Goal: Task Accomplishment & Management: Complete application form

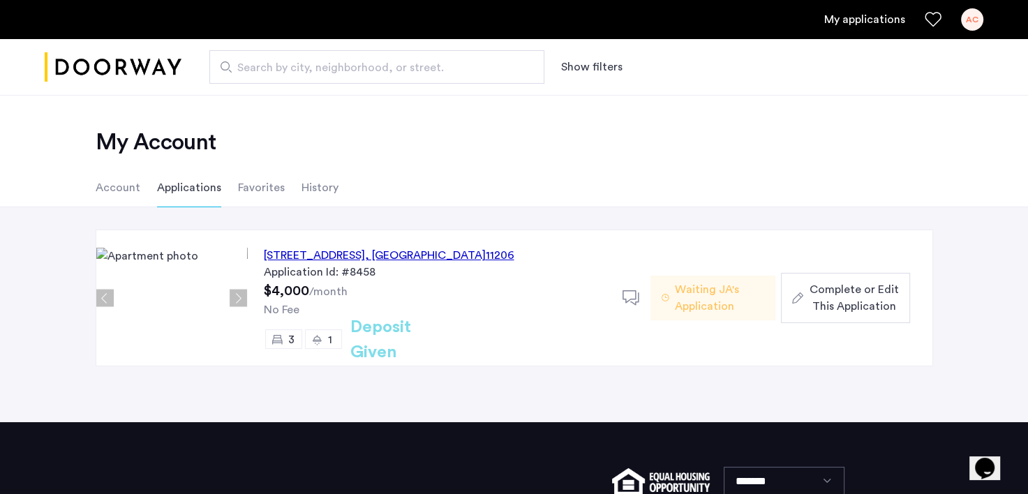
click at [890, 288] on span "Complete or Edit This Application" at bounding box center [853, 298] width 89 height 34
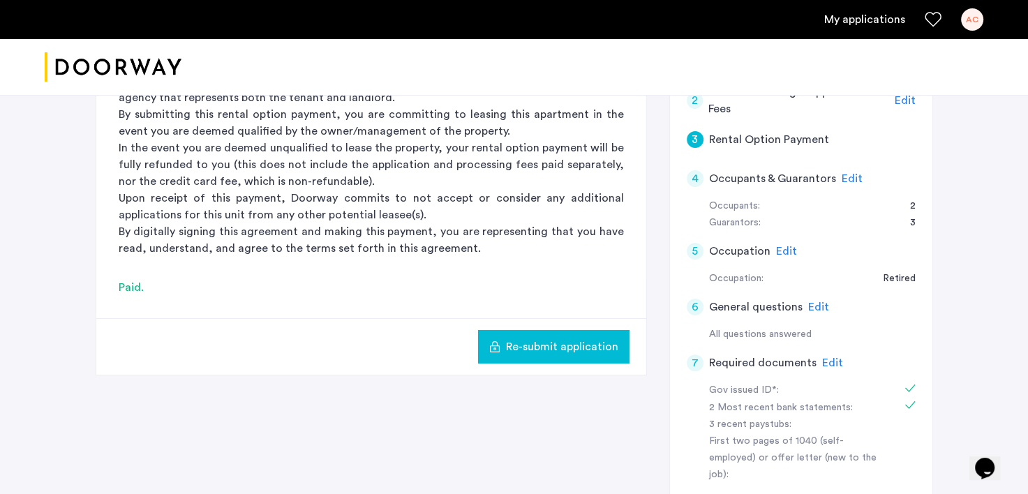
scroll to position [348, 0]
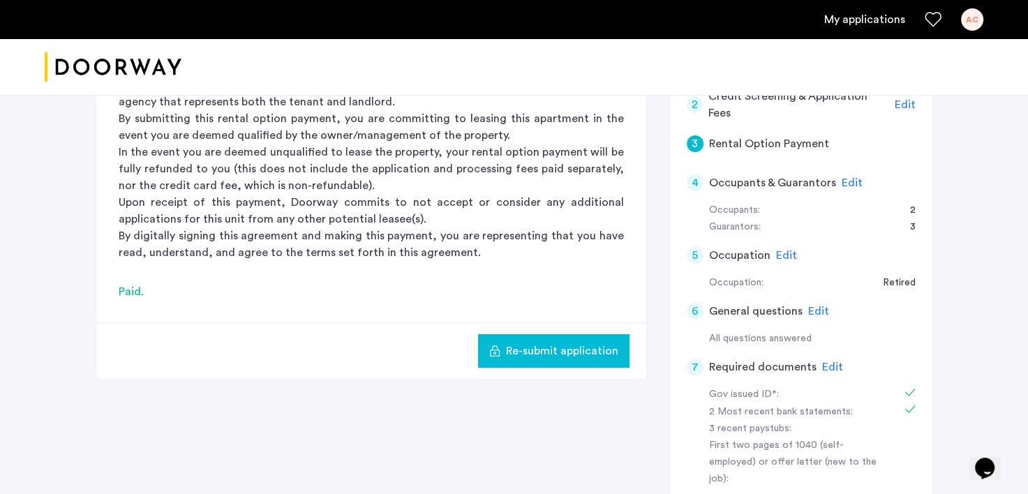
click at [850, 179] on span "Edit" at bounding box center [852, 182] width 21 height 11
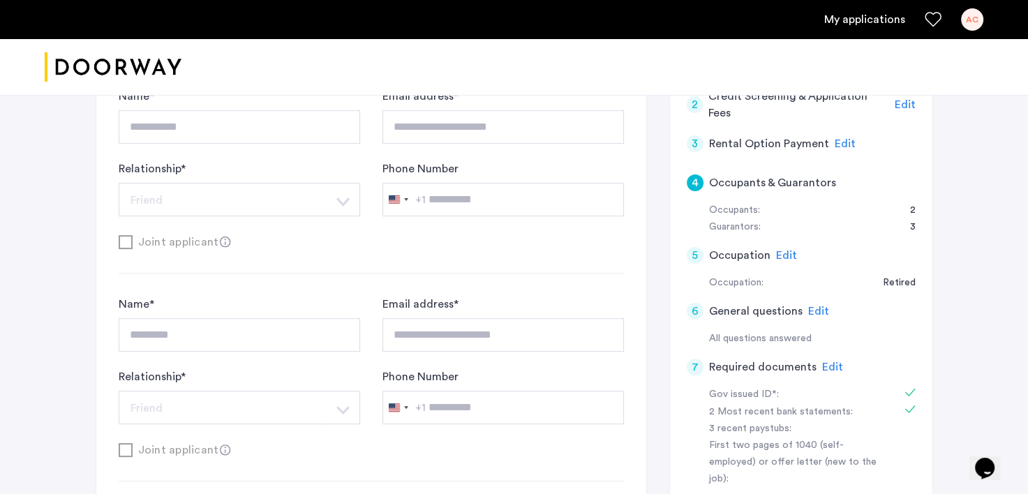
scroll to position [1290, 0]
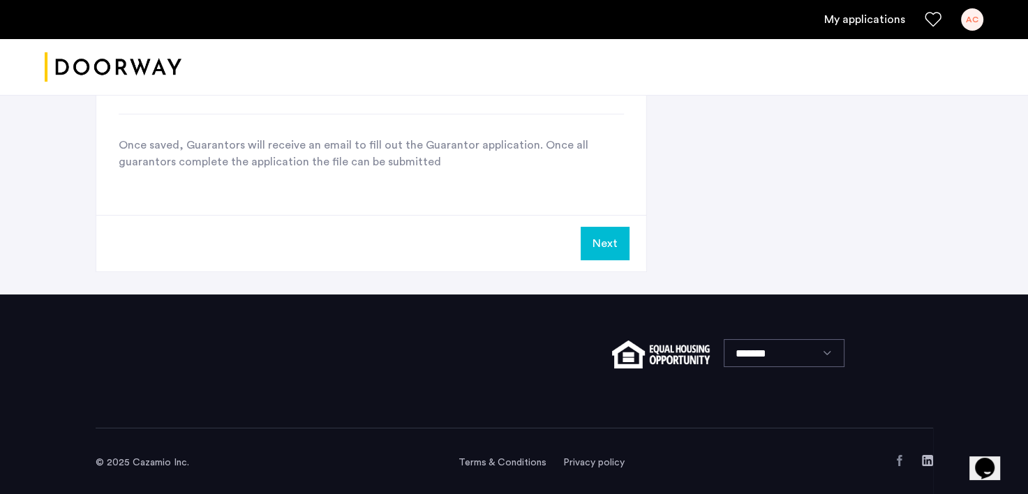
click at [974, 16] on div "AC" at bounding box center [972, 19] width 22 height 22
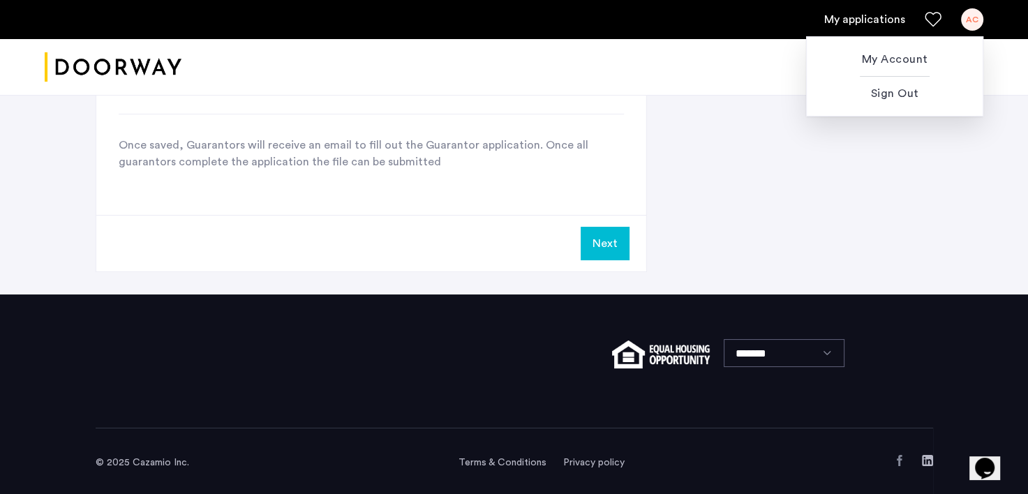
click at [834, 161] on div at bounding box center [514, 247] width 1028 height 494
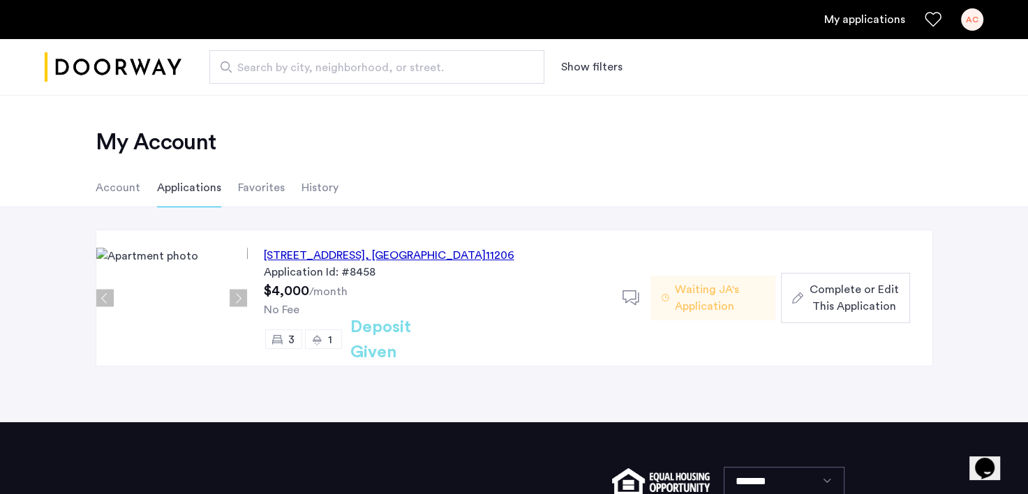
click at [884, 298] on span "Complete or Edit This Application" at bounding box center [853, 298] width 89 height 34
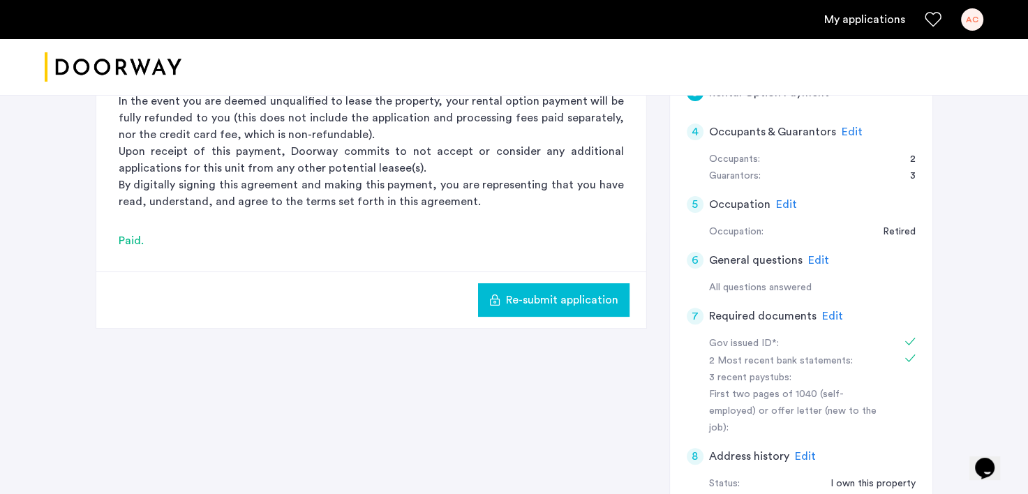
scroll to position [401, 0]
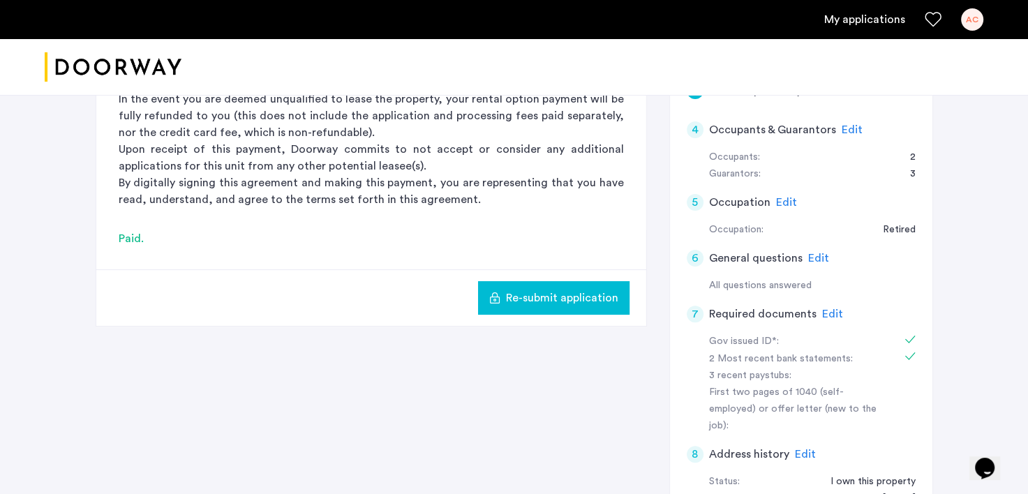
click at [826, 310] on span "Edit" at bounding box center [832, 314] width 21 height 11
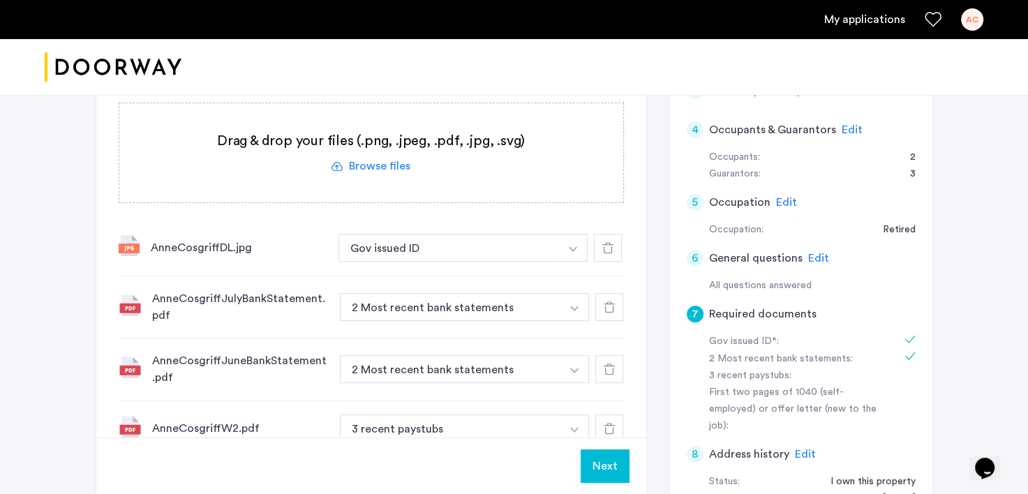
click at [609, 249] on icon at bounding box center [608, 247] width 11 height 11
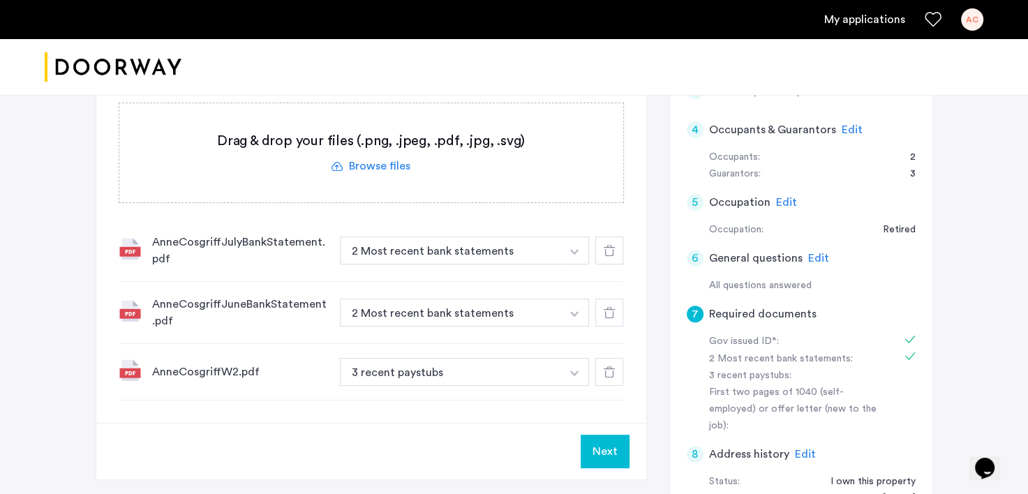
click at [606, 254] on icon at bounding box center [609, 250] width 11 height 11
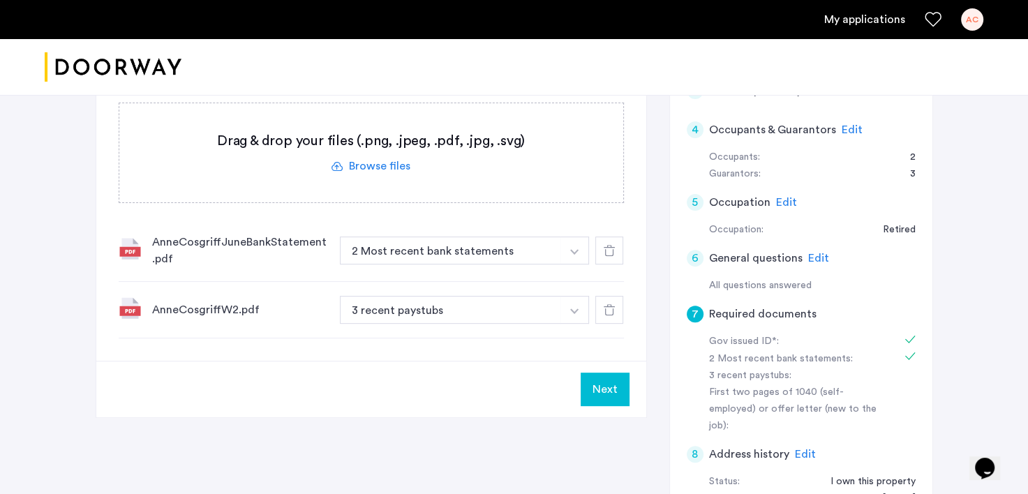
click at [606, 243] on div at bounding box center [610, 251] width 28 height 28
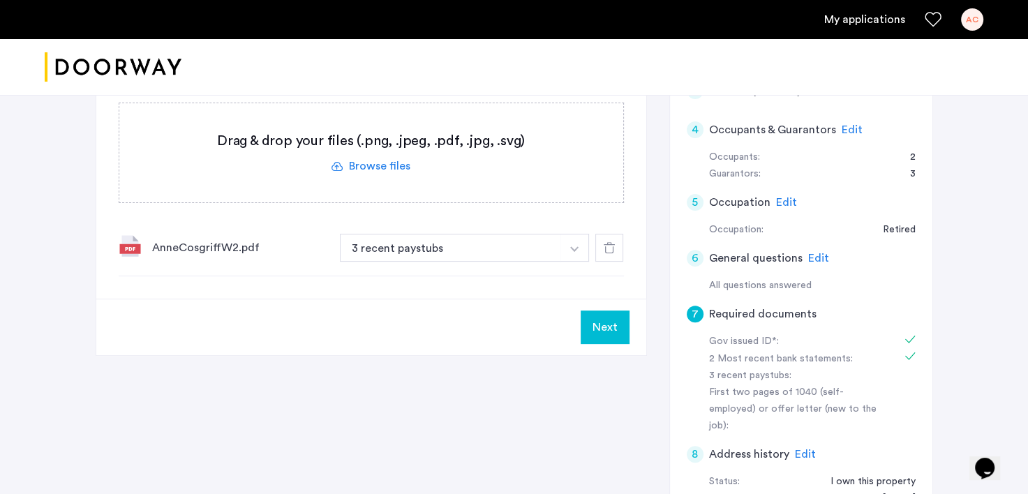
click at [608, 247] on icon at bounding box center [609, 247] width 11 height 11
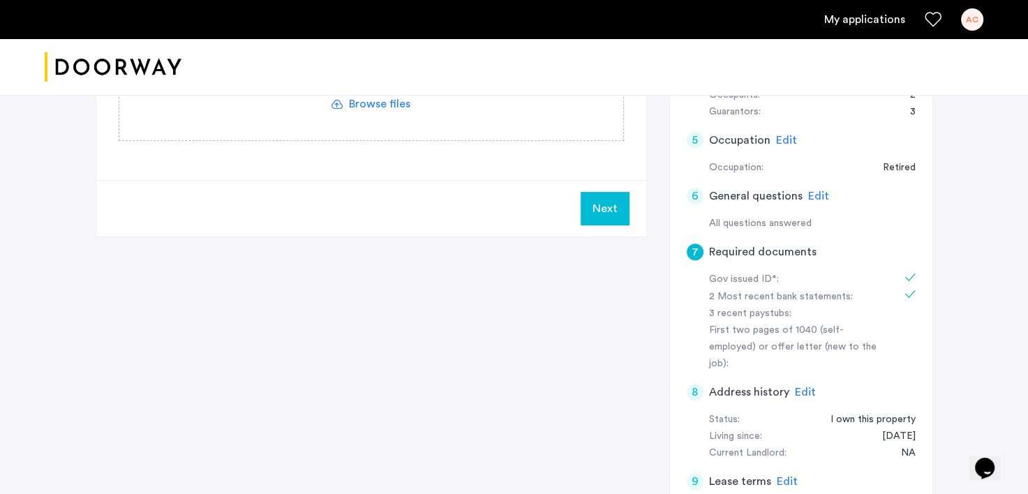
scroll to position [462, 0]
click at [807, 389] on span "Edit" at bounding box center [805, 394] width 21 height 11
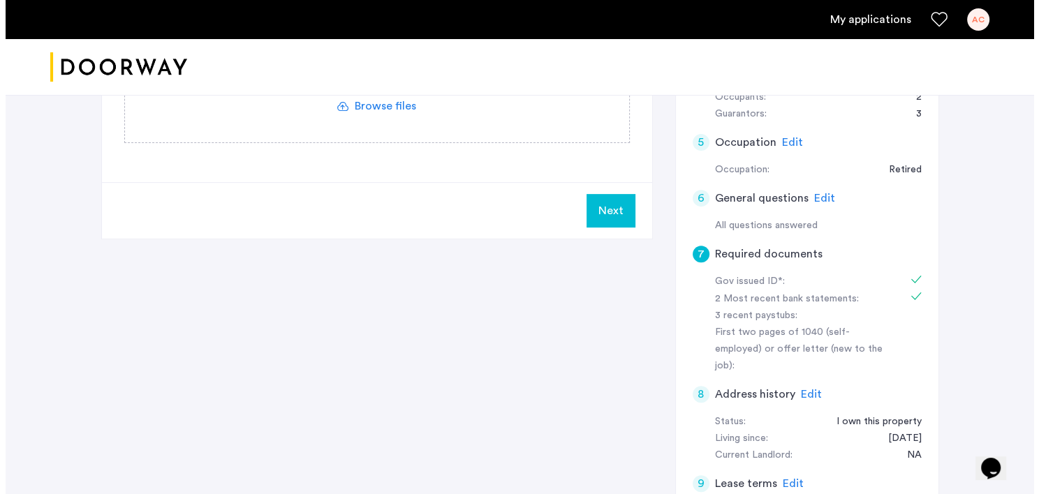
scroll to position [0, 0]
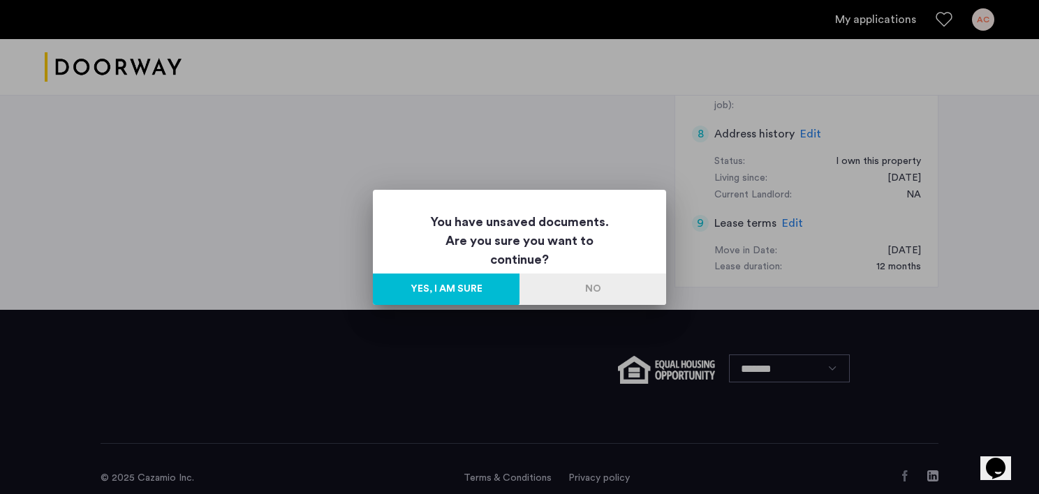
click at [463, 286] on button "Yes, I am sure" at bounding box center [446, 289] width 147 height 31
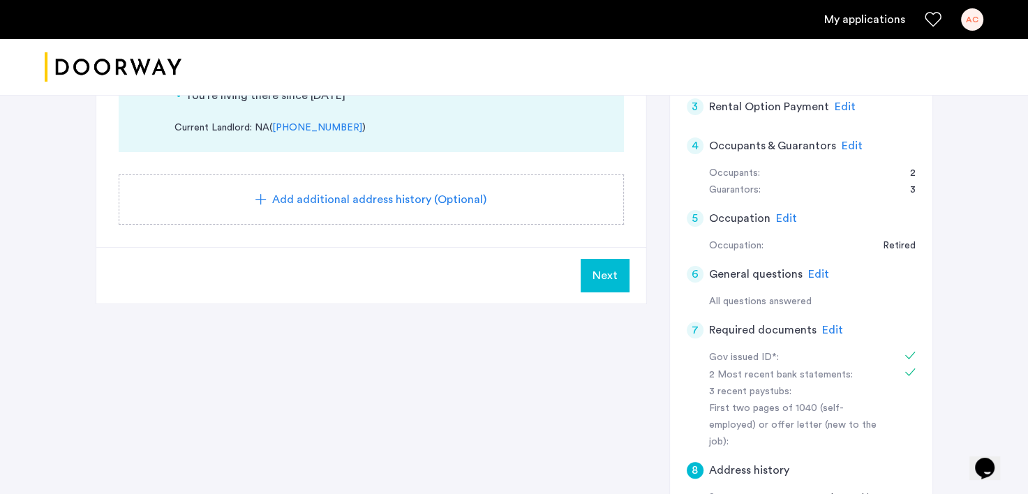
scroll to position [401, 0]
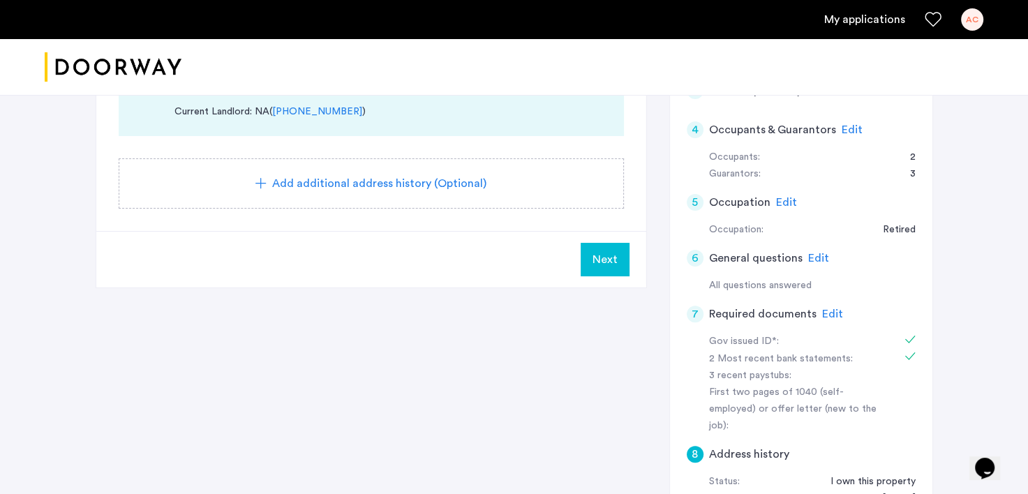
click at [829, 309] on span "Edit" at bounding box center [832, 314] width 21 height 11
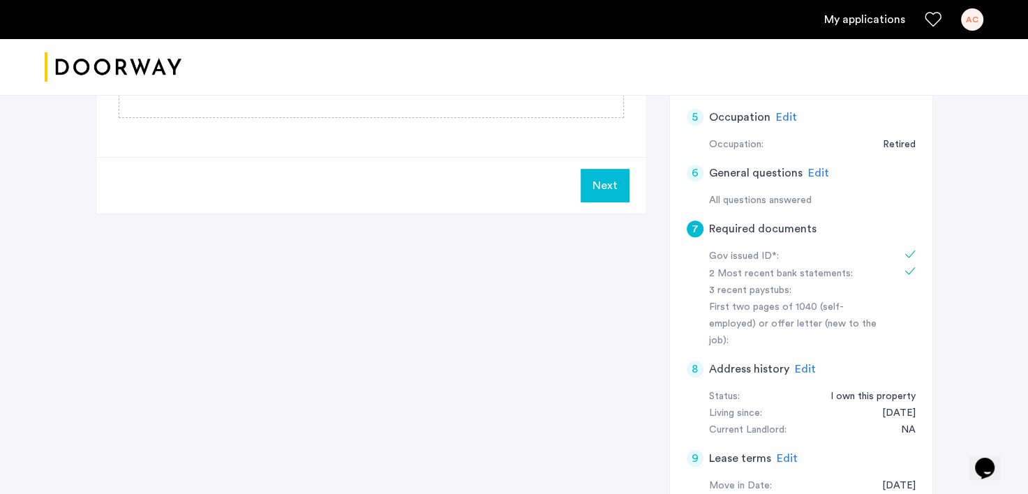
scroll to position [506, 0]
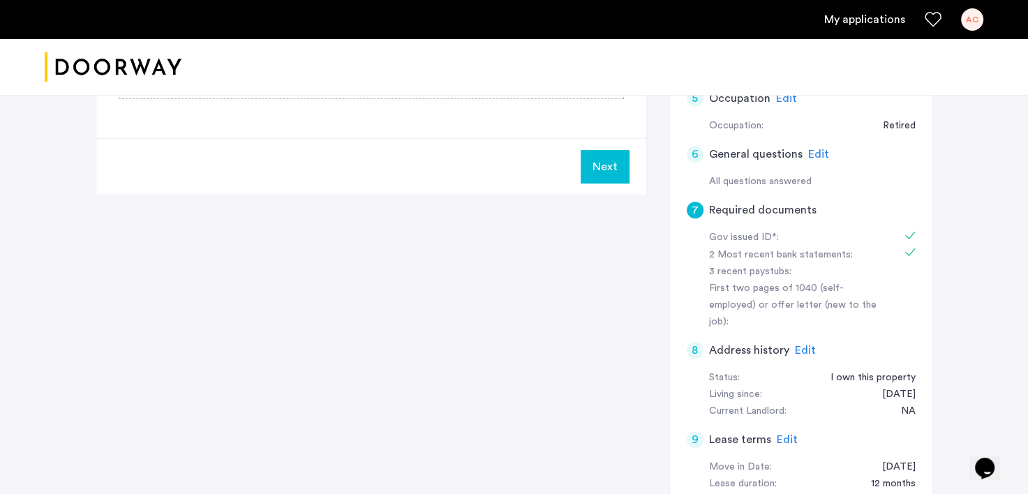
click at [806, 345] on span "Edit" at bounding box center [805, 350] width 21 height 11
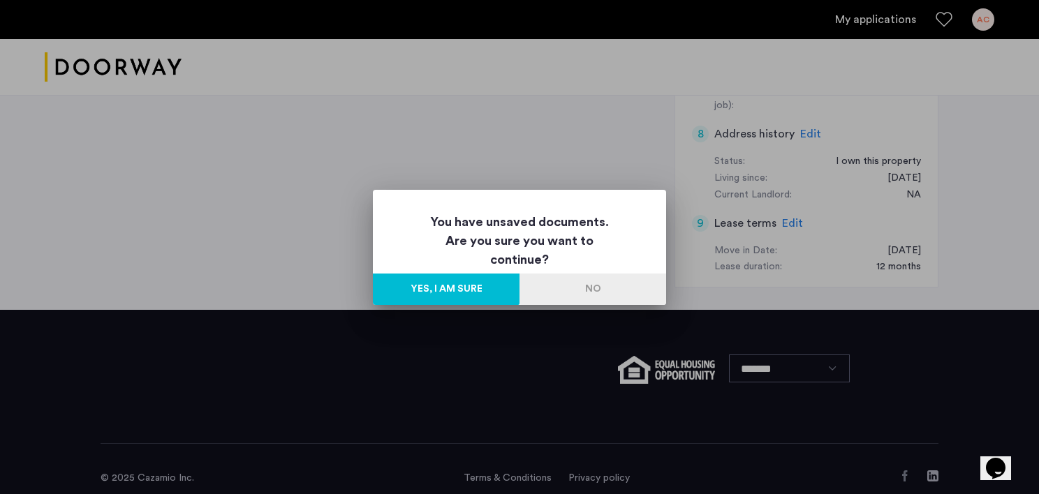
click at [477, 288] on button "Yes, I am sure" at bounding box center [446, 289] width 147 height 31
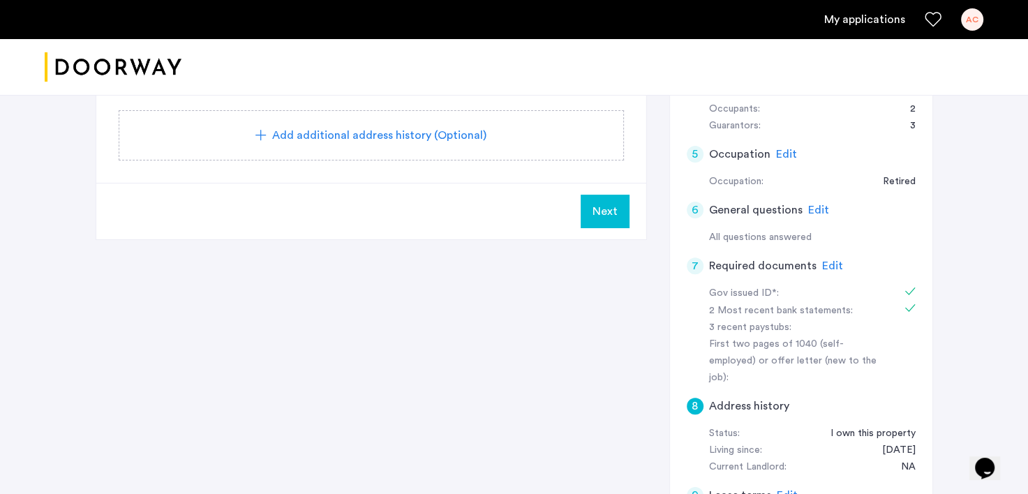
scroll to position [448, 0]
click at [783, 150] on span "Edit" at bounding box center [786, 155] width 21 height 11
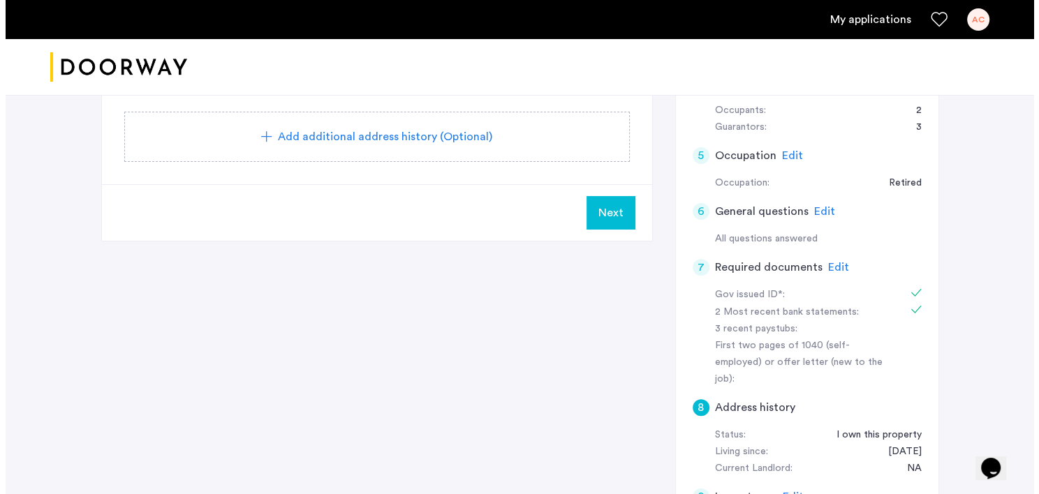
scroll to position [0, 0]
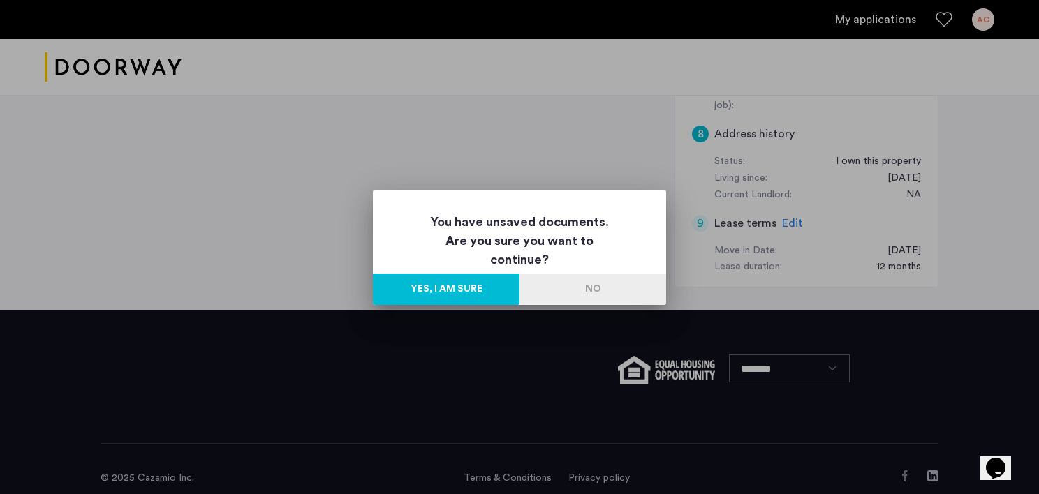
click at [464, 293] on button "Yes, I am sure" at bounding box center [446, 289] width 147 height 31
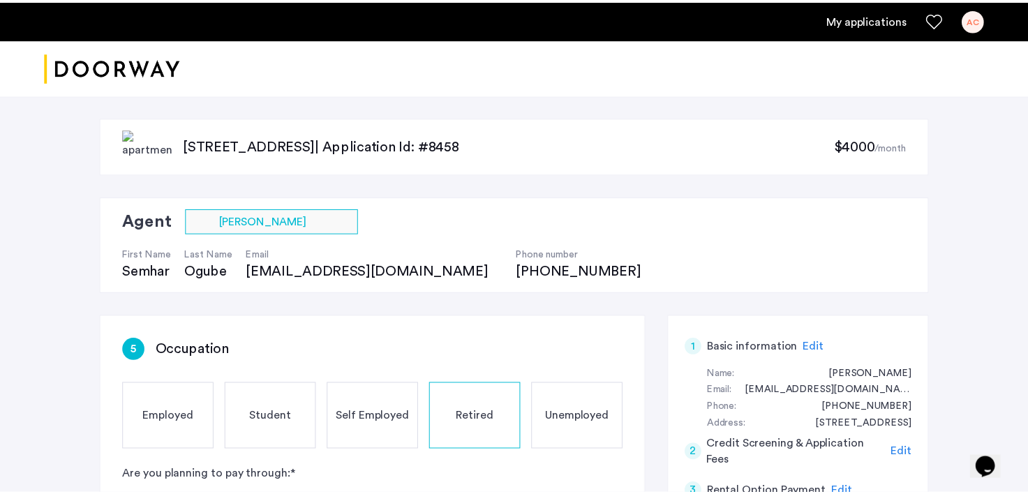
scroll to position [722, 0]
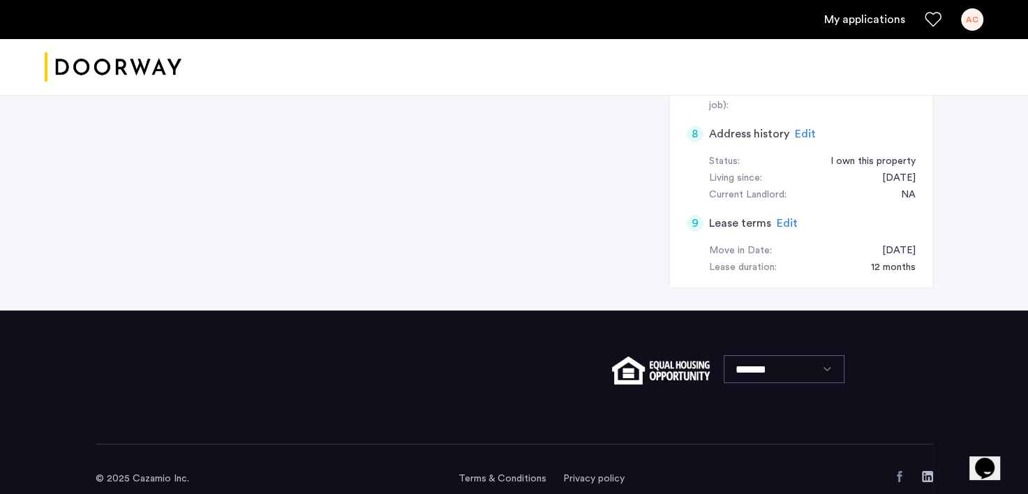
click at [804, 128] on span "Edit" at bounding box center [805, 133] width 21 height 11
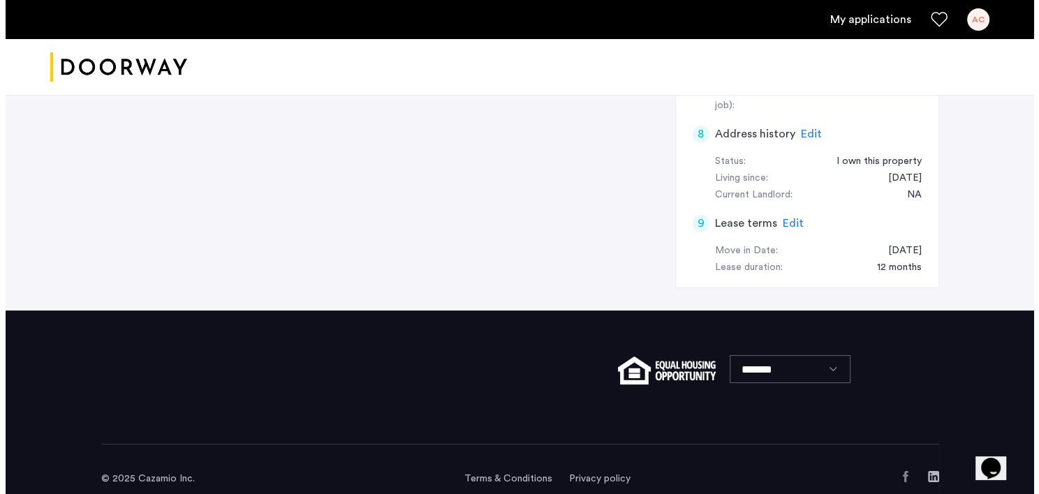
scroll to position [0, 0]
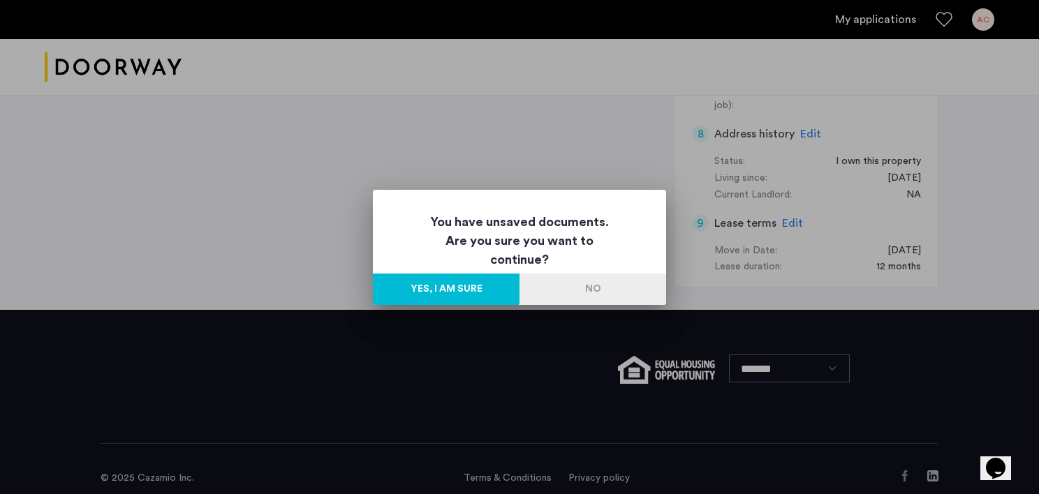
click at [472, 290] on button "Yes, I am sure" at bounding box center [446, 289] width 147 height 31
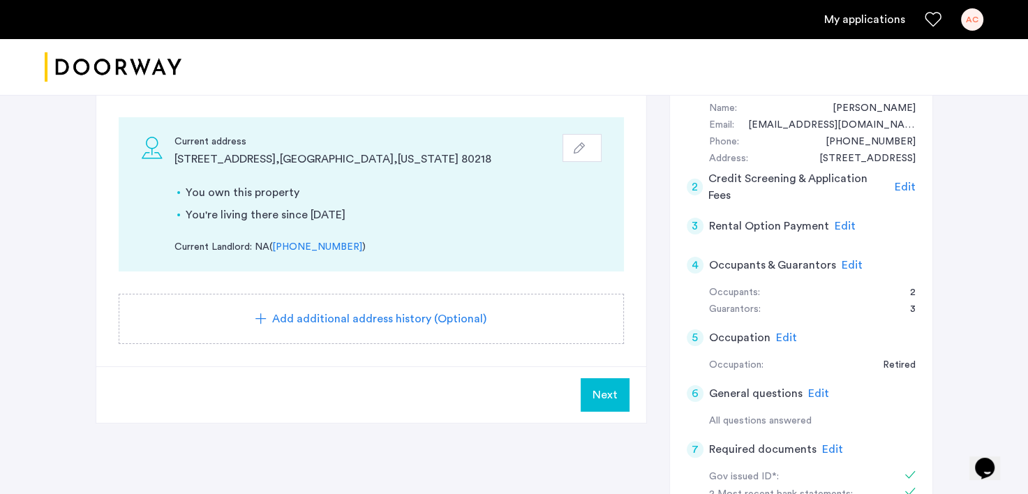
scroll to position [265, 0]
click at [576, 148] on use "button" at bounding box center [579, 149] width 11 height 11
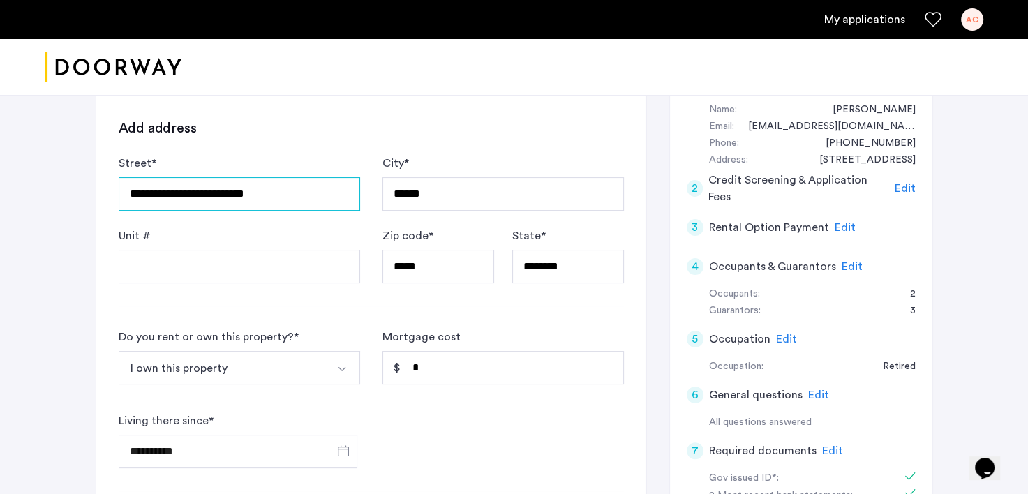
click at [287, 195] on input "**********" at bounding box center [240, 194] width 242 height 34
drag, startPoint x: 287, startPoint y: 195, endPoint x: 104, endPoint y: 193, distance: 183.0
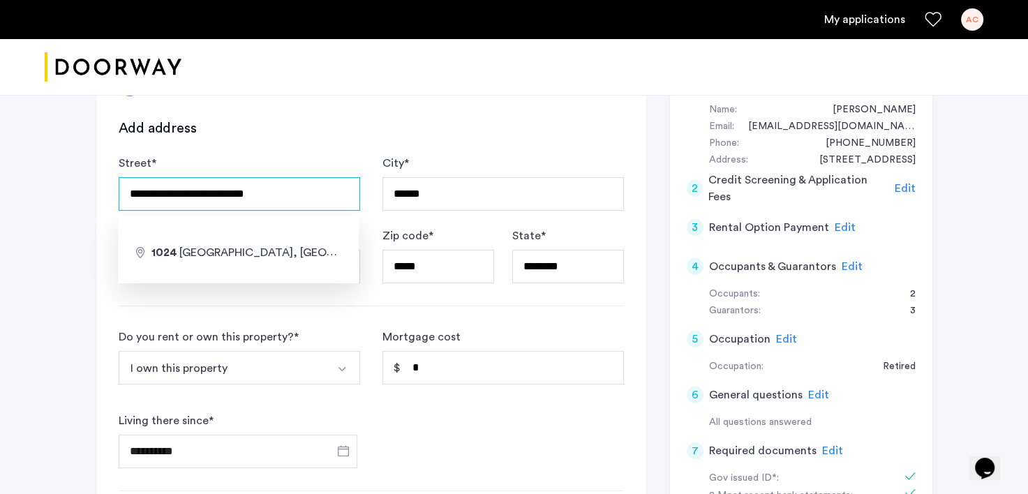
click at [104, 193] on div "**********" at bounding box center [371, 424] width 550 height 745
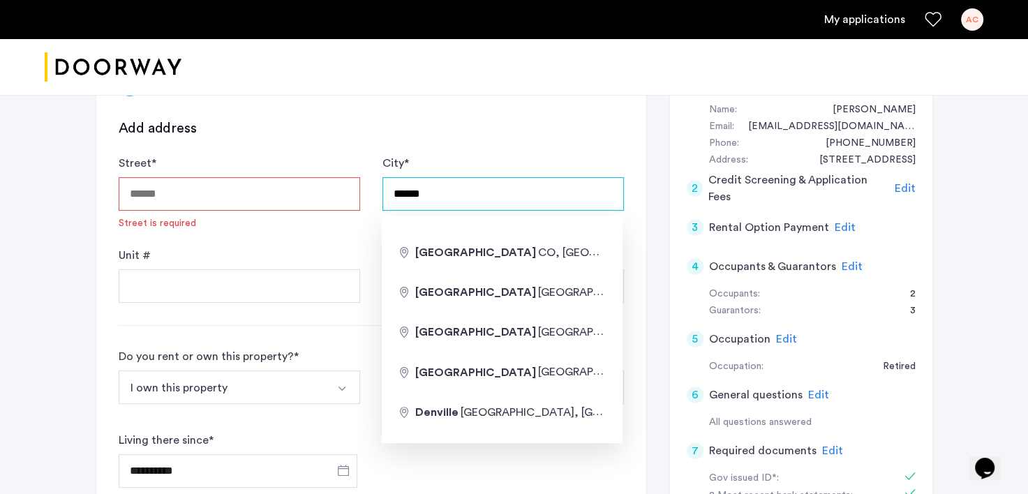
drag, startPoint x: 450, startPoint y: 191, endPoint x: 321, endPoint y: 206, distance: 129.4
click at [321, 206] on div "Street * Street is required City * ****** Unit # Zip code * ***** State * *****…" at bounding box center [372, 229] width 506 height 148
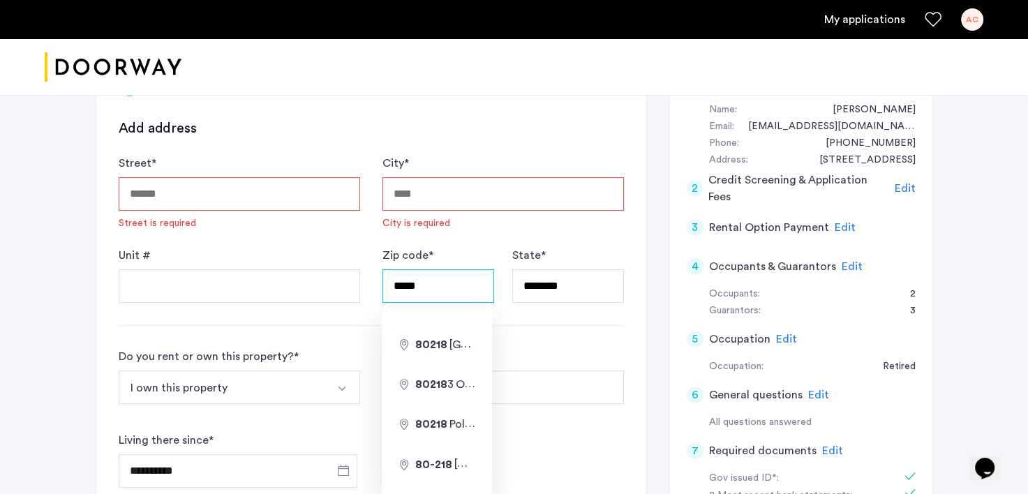
drag, startPoint x: 425, startPoint y: 285, endPoint x: 349, endPoint y: 281, distance: 75.5
click at [349, 281] on div "Street * Street is required City * City is required Unit # Zip code * ***** Sta…" at bounding box center [372, 229] width 506 height 148
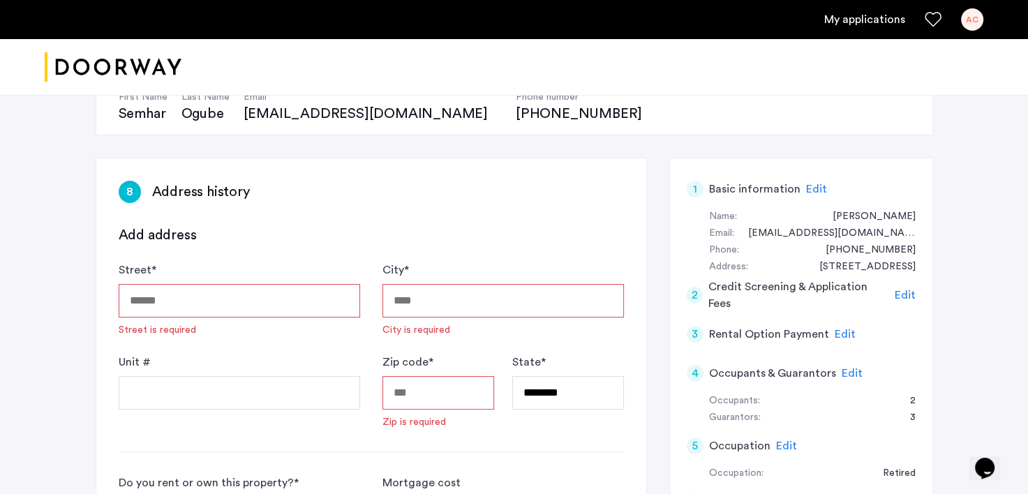
scroll to position [159, 0]
click at [908, 290] on span "Edit" at bounding box center [905, 293] width 21 height 11
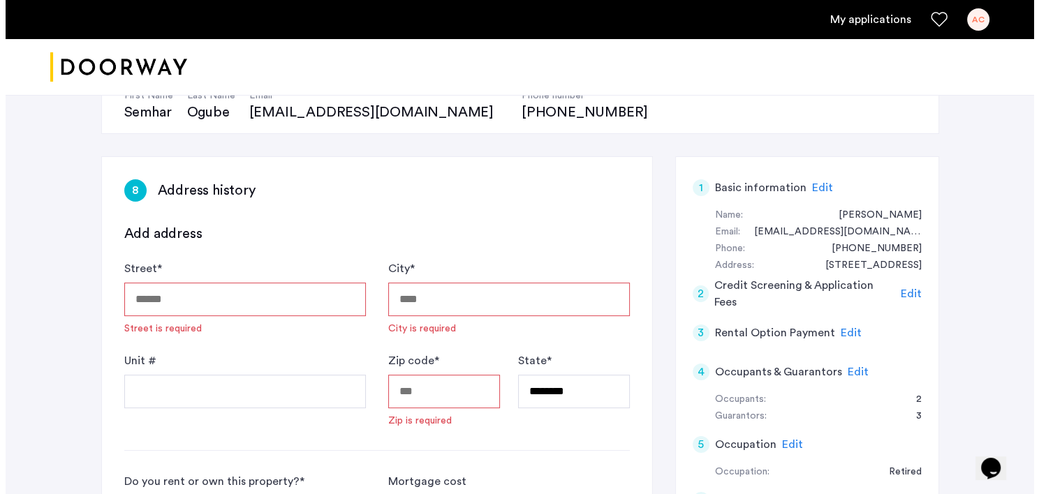
scroll to position [0, 0]
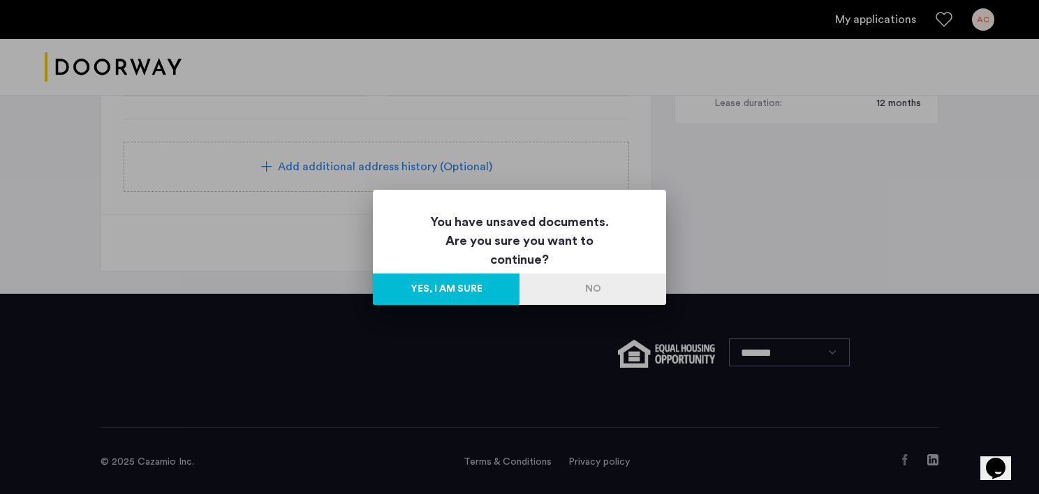
click at [558, 285] on button "No" at bounding box center [592, 289] width 147 height 31
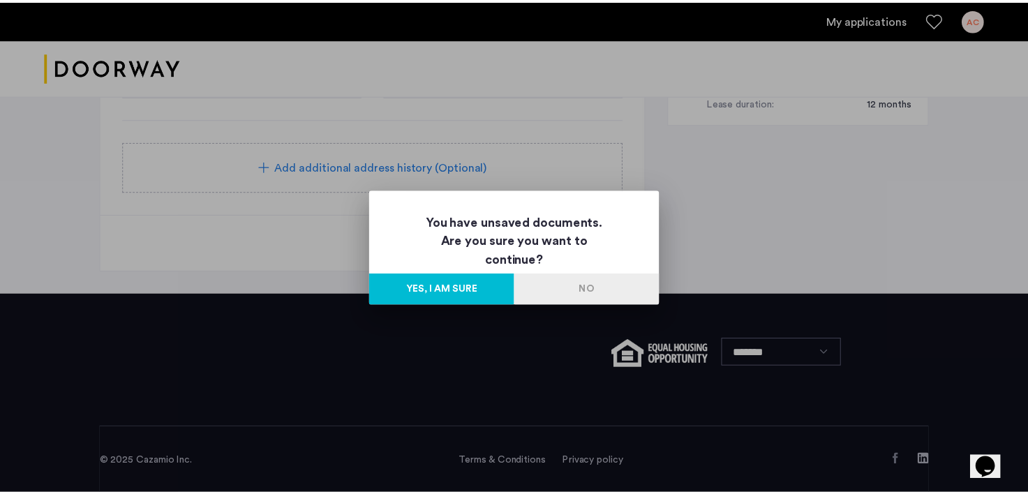
scroll to position [885, 0]
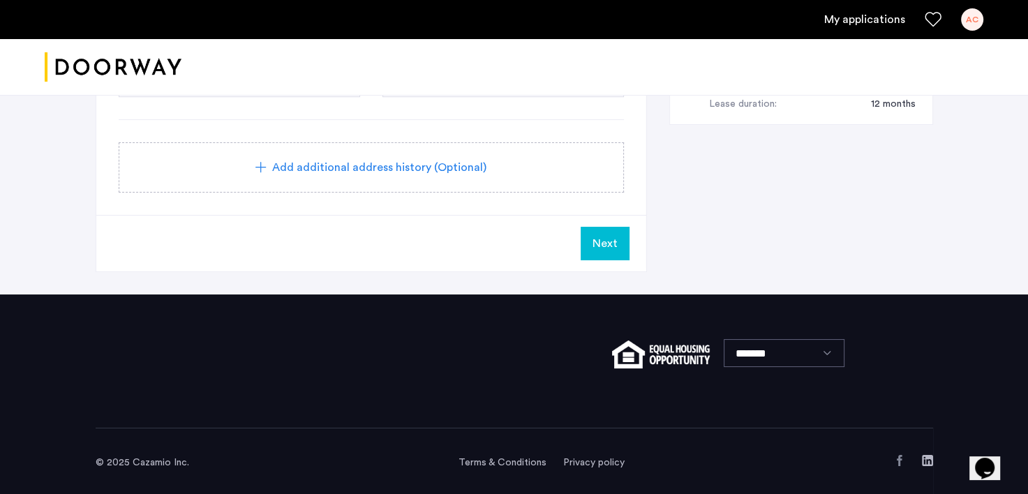
click at [603, 239] on span "Next" at bounding box center [605, 243] width 25 height 17
drag, startPoint x: 603, startPoint y: 239, endPoint x: 472, endPoint y: 207, distance: 135.1
click at [597, 244] on span "Next" at bounding box center [605, 243] width 25 height 17
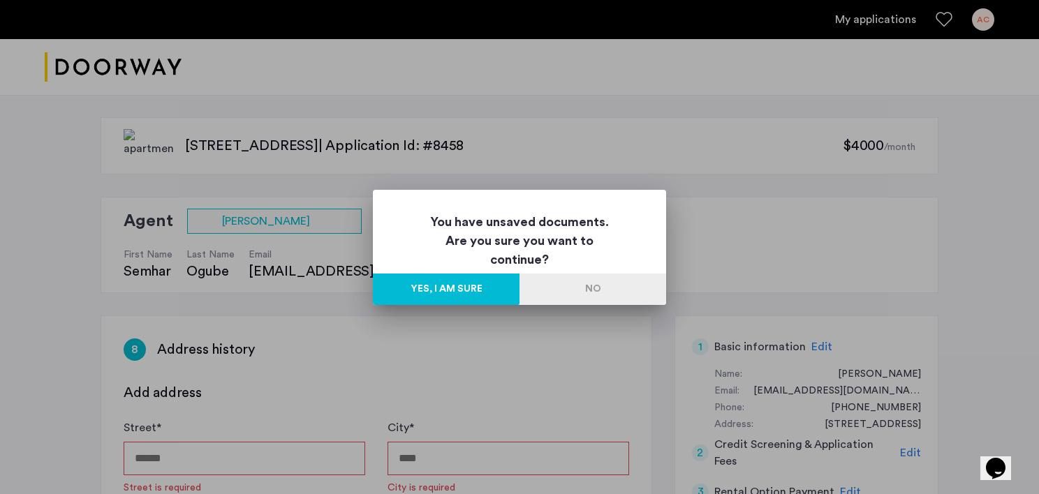
click at [486, 287] on button "Yes, I am sure" at bounding box center [446, 289] width 147 height 31
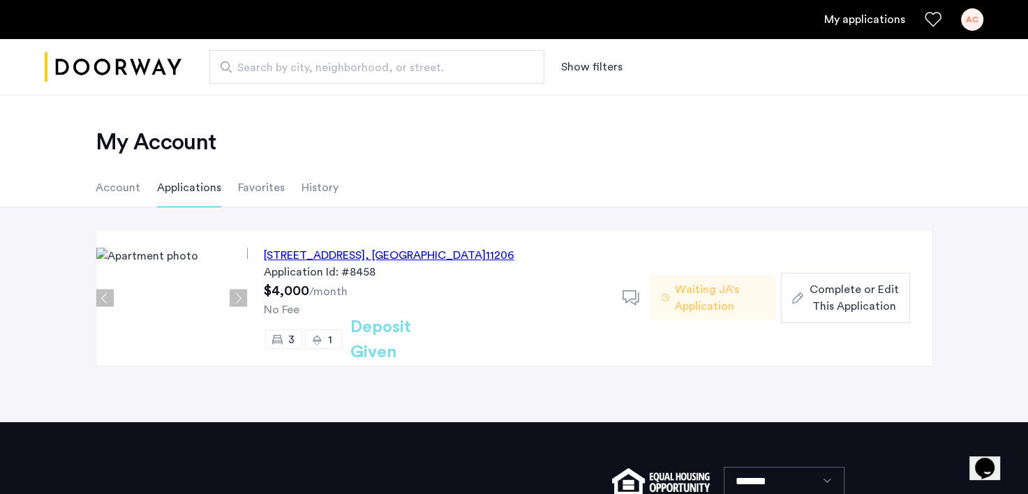
click at [793, 321] on button "Complete or Edit This Application" at bounding box center [845, 298] width 128 height 50
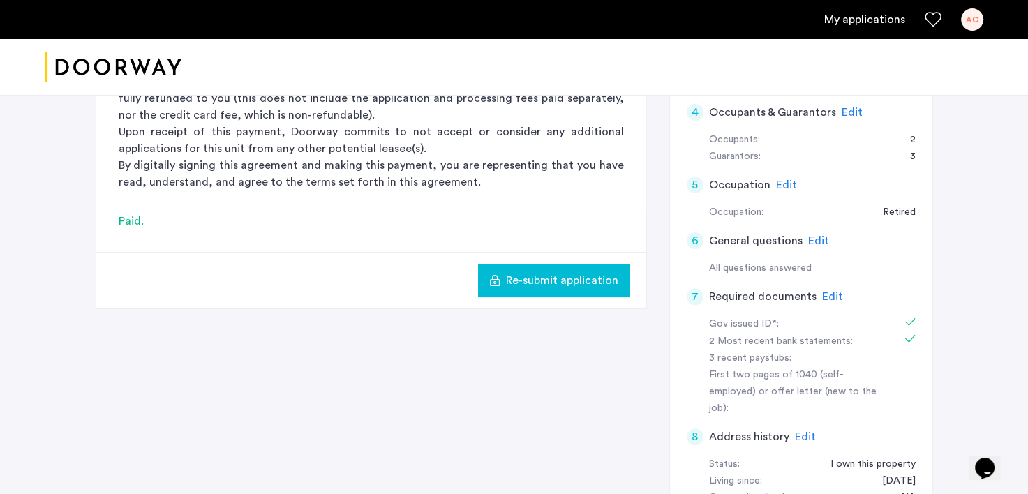
scroll to position [422, 0]
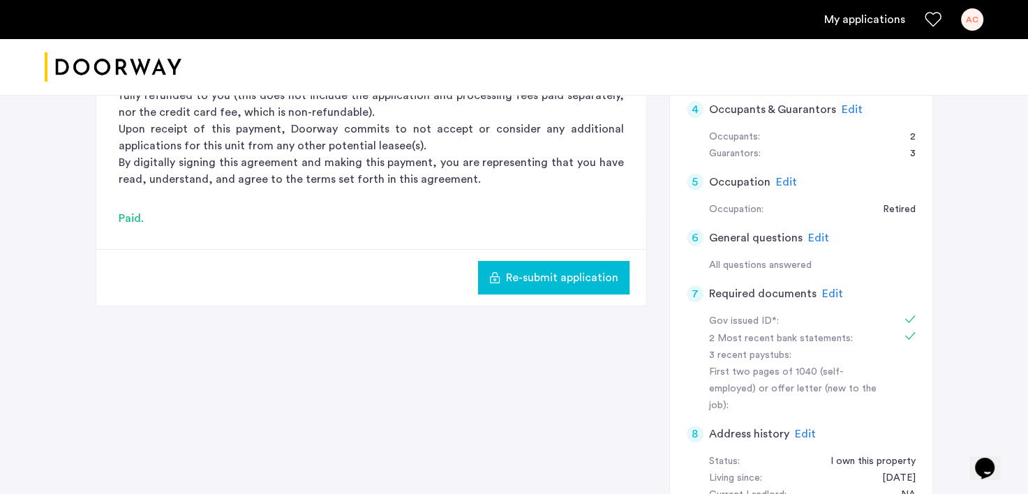
click at [838, 294] on span "Edit" at bounding box center [832, 293] width 21 height 11
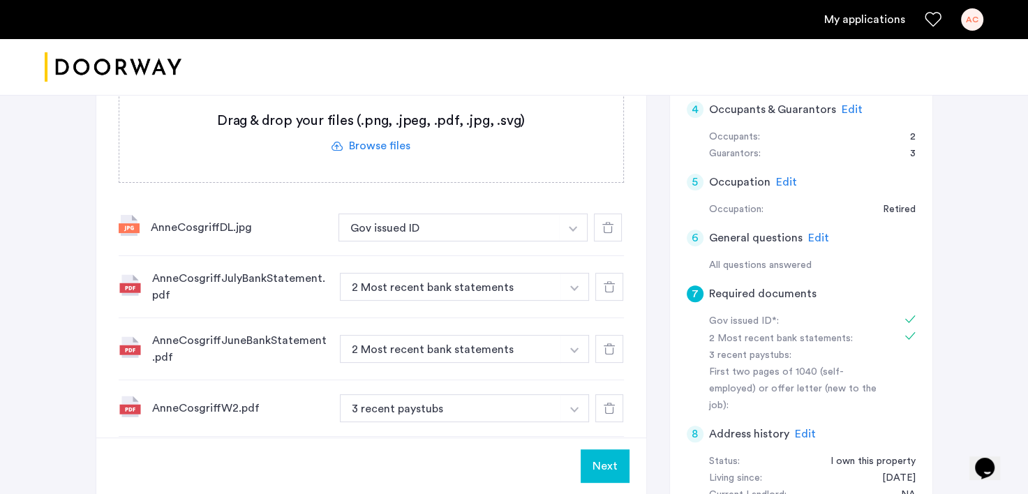
click at [606, 232] on div at bounding box center [608, 228] width 28 height 28
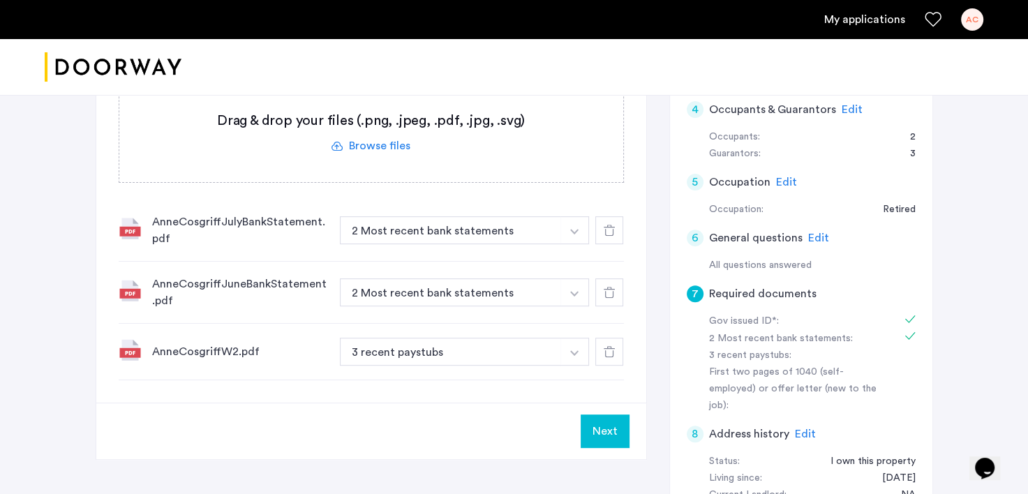
click at [605, 235] on div at bounding box center [610, 230] width 28 height 28
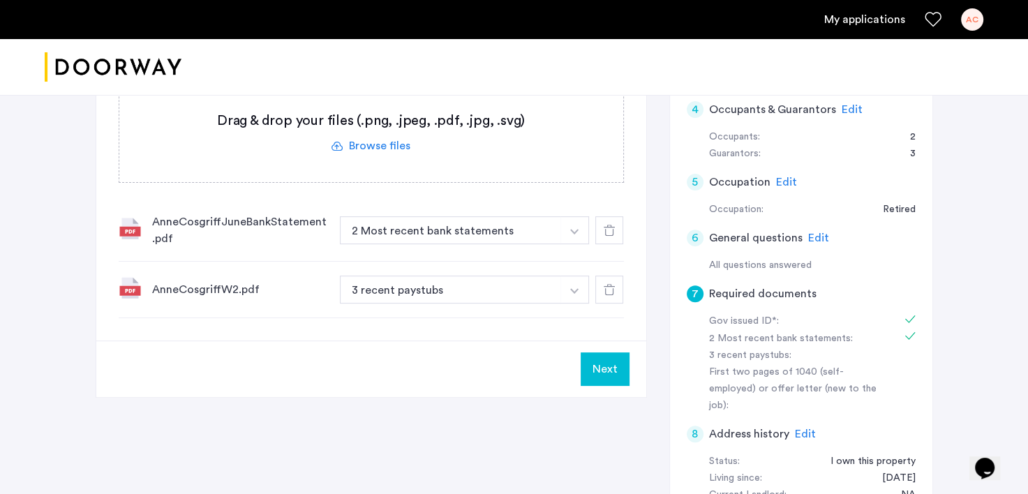
click at [607, 235] on div at bounding box center [610, 230] width 28 height 28
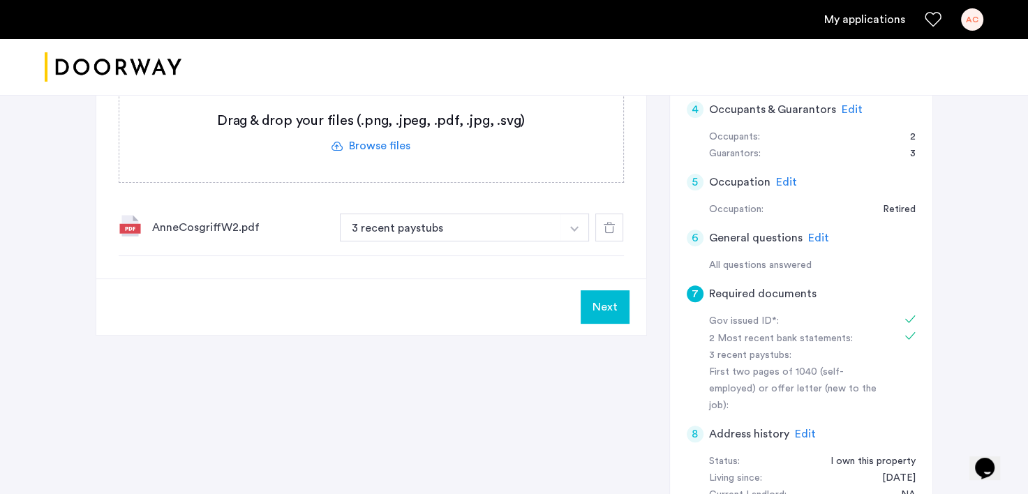
click at [606, 223] on use at bounding box center [609, 227] width 11 height 11
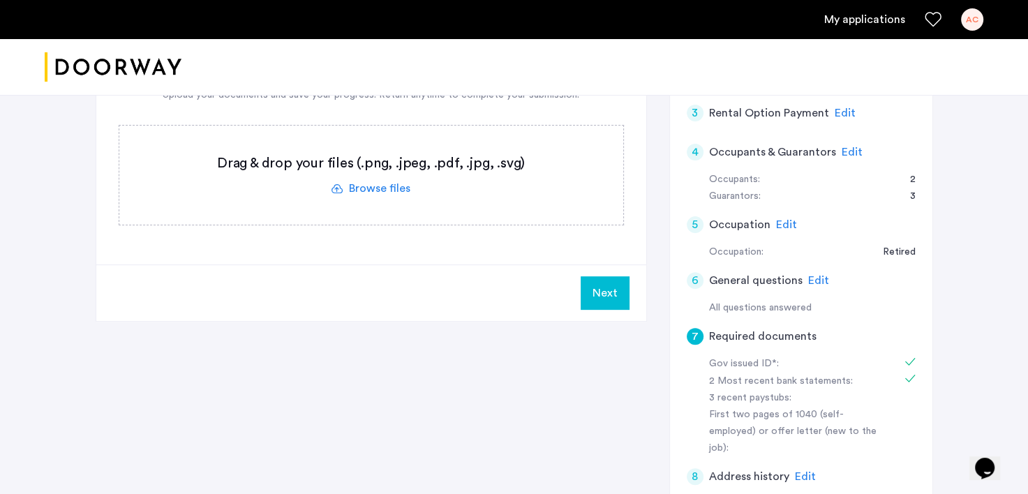
scroll to position [376, 0]
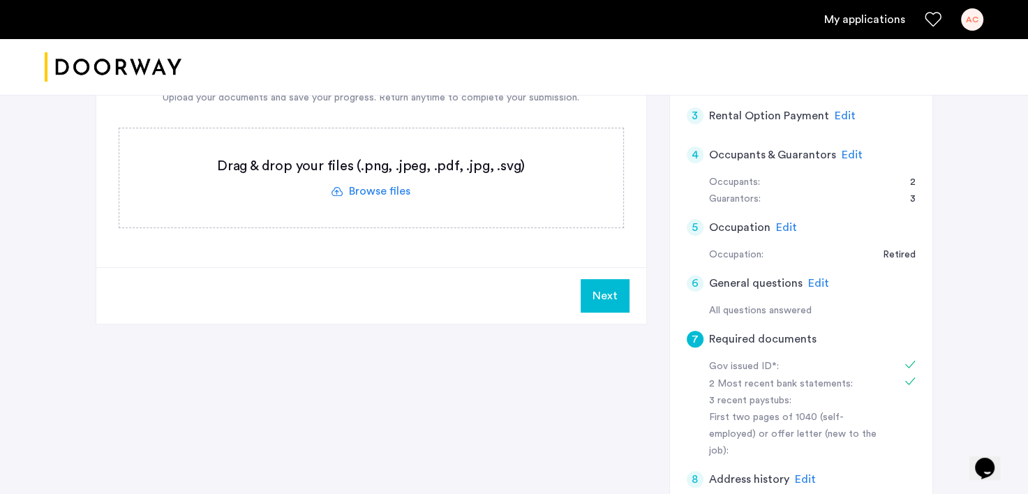
click at [850, 150] on span "Edit" at bounding box center [852, 154] width 21 height 11
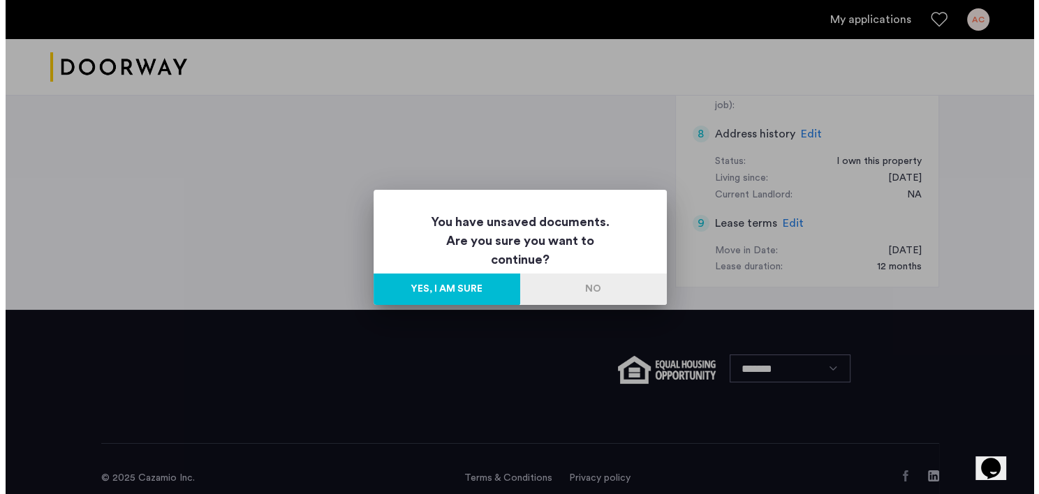
scroll to position [0, 0]
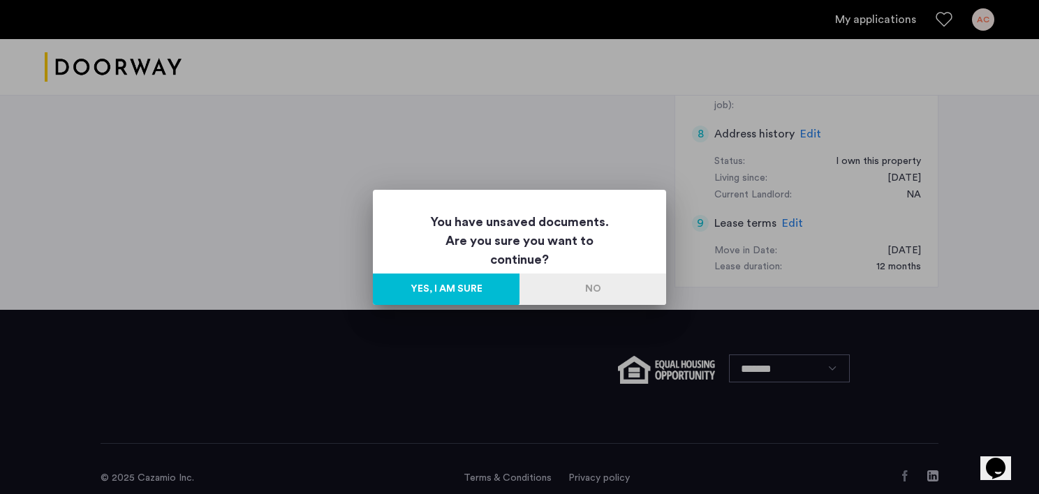
click at [503, 282] on button "Yes, I am sure" at bounding box center [446, 289] width 147 height 31
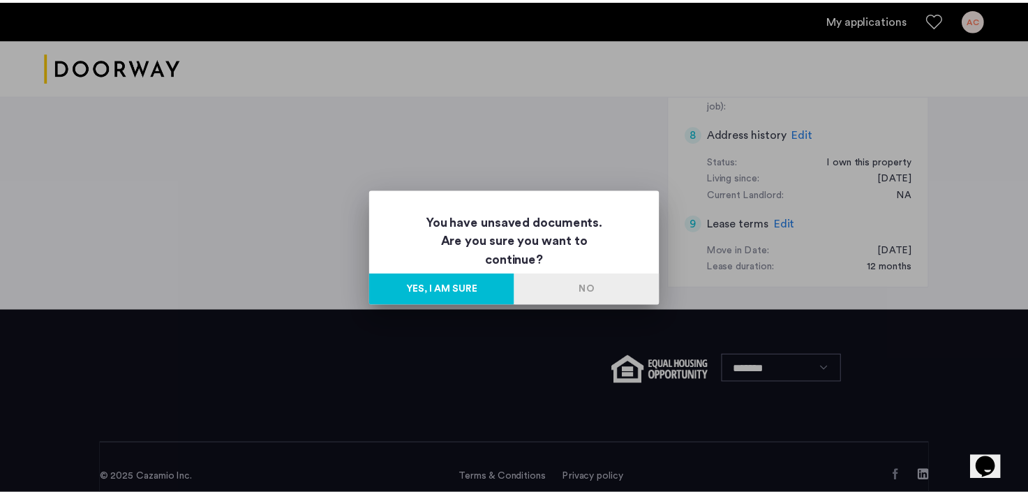
scroll to position [722, 0]
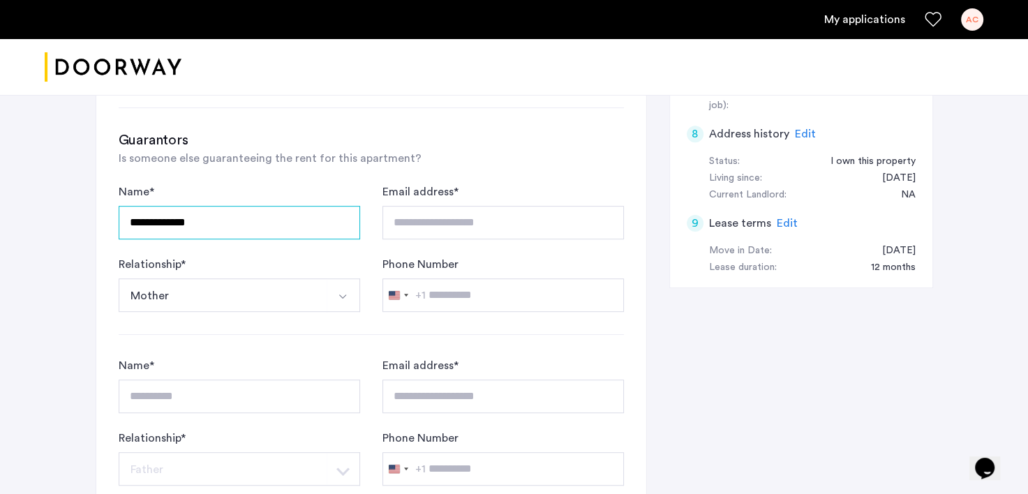
click at [265, 223] on input "**********" at bounding box center [240, 223] width 242 height 34
type input "*"
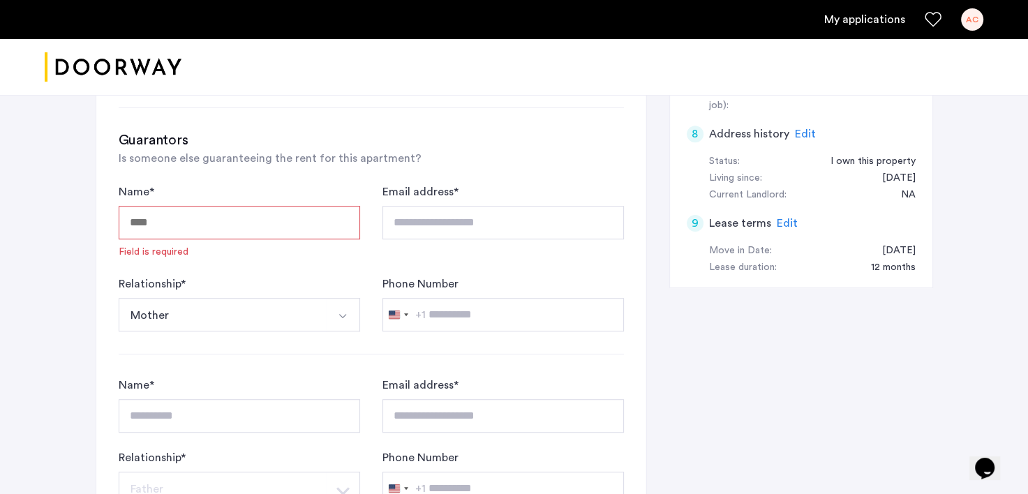
click at [338, 311] on img "Select option" at bounding box center [342, 316] width 11 height 11
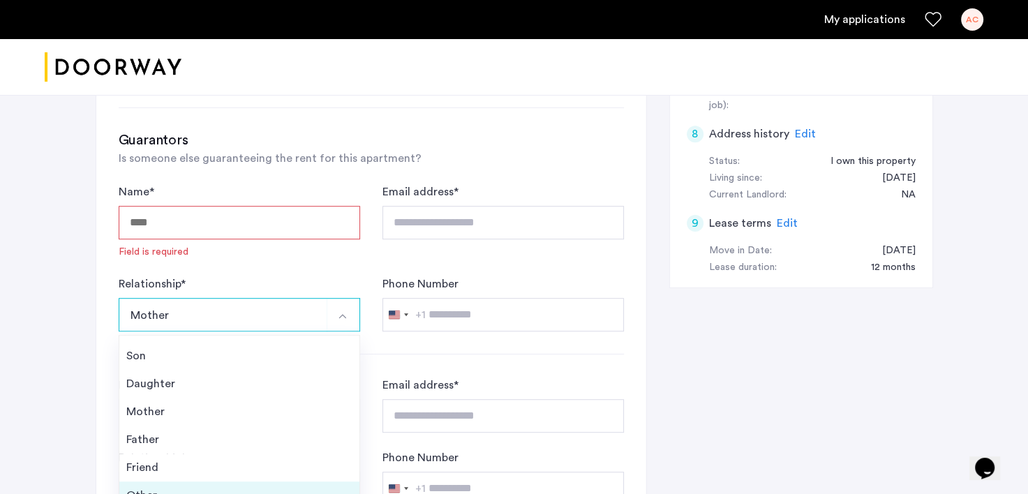
click at [151, 487] on div "Other" at bounding box center [239, 495] width 226 height 17
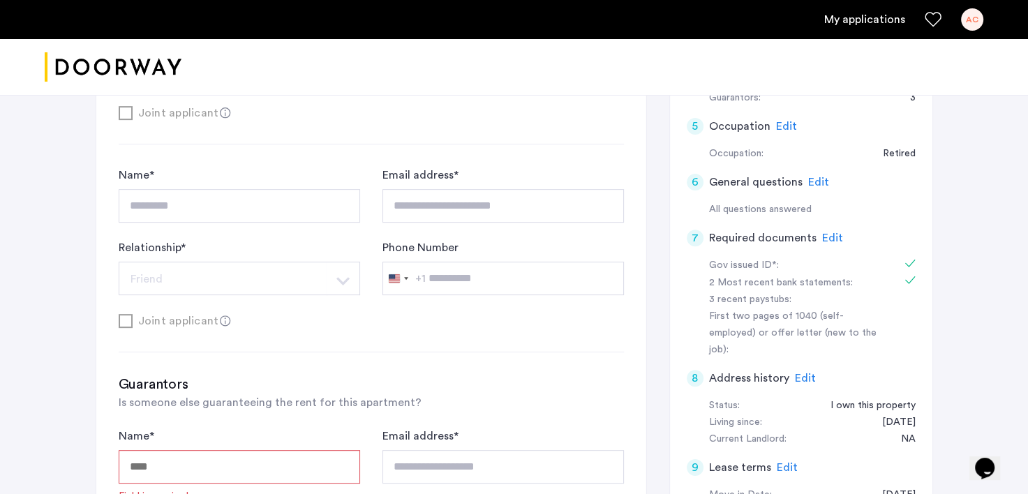
scroll to position [480, 0]
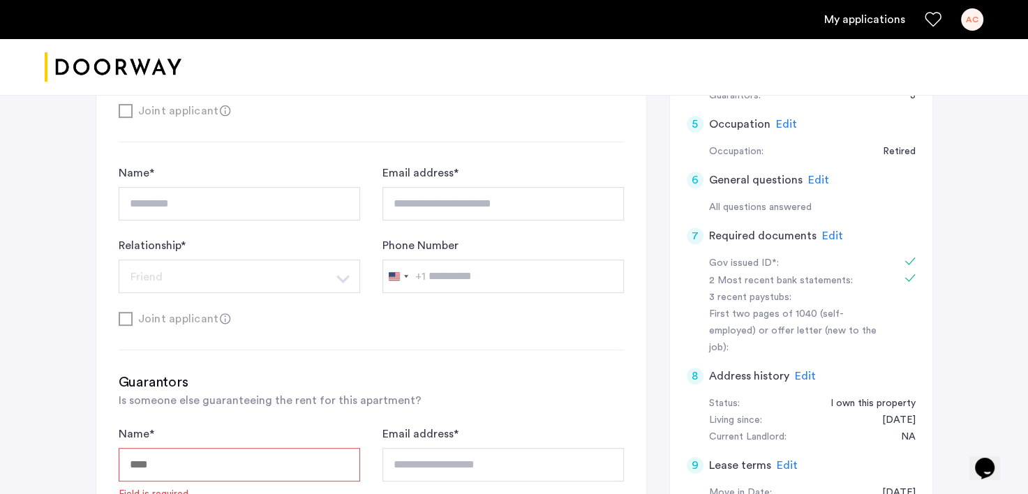
click at [832, 234] on span "Edit" at bounding box center [832, 235] width 21 height 11
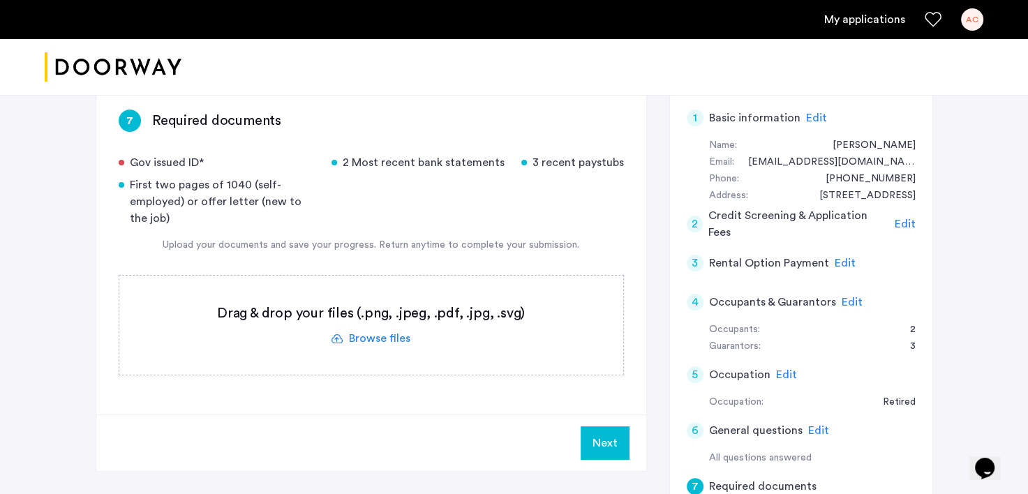
scroll to position [231, 0]
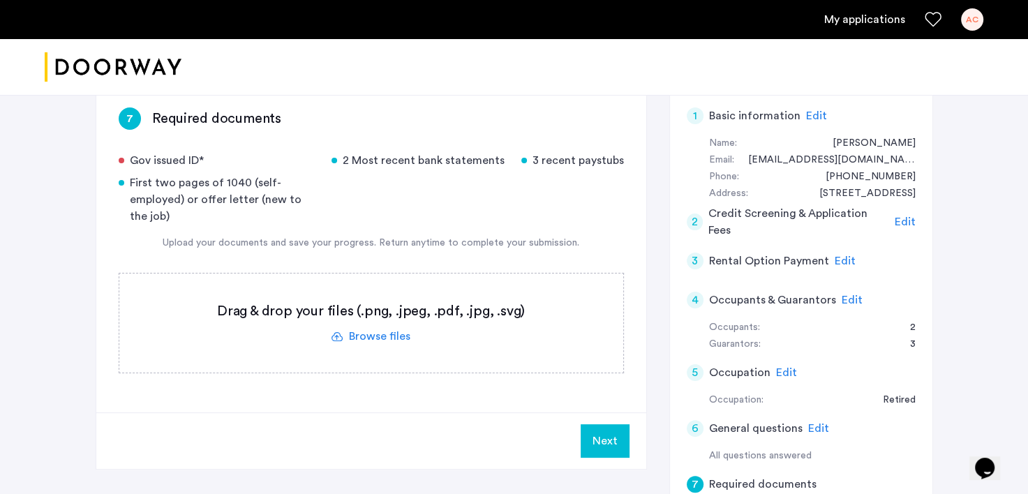
click at [900, 219] on span "Edit" at bounding box center [905, 221] width 21 height 11
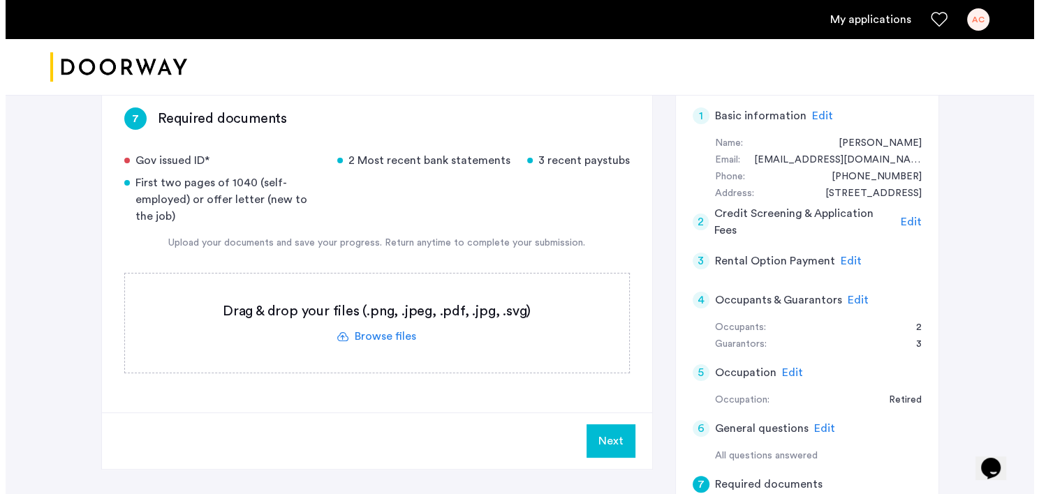
scroll to position [0, 0]
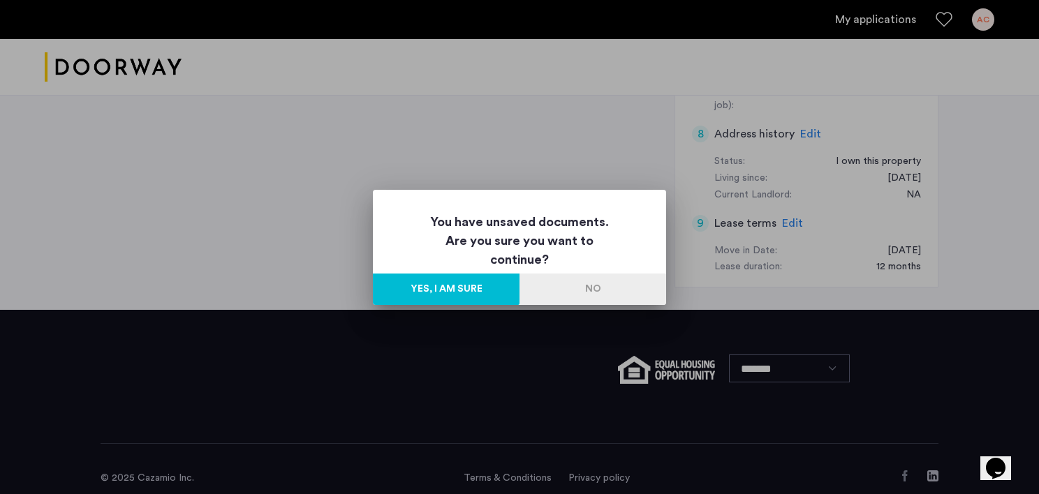
click at [475, 288] on button "Yes, I am sure" at bounding box center [446, 289] width 147 height 31
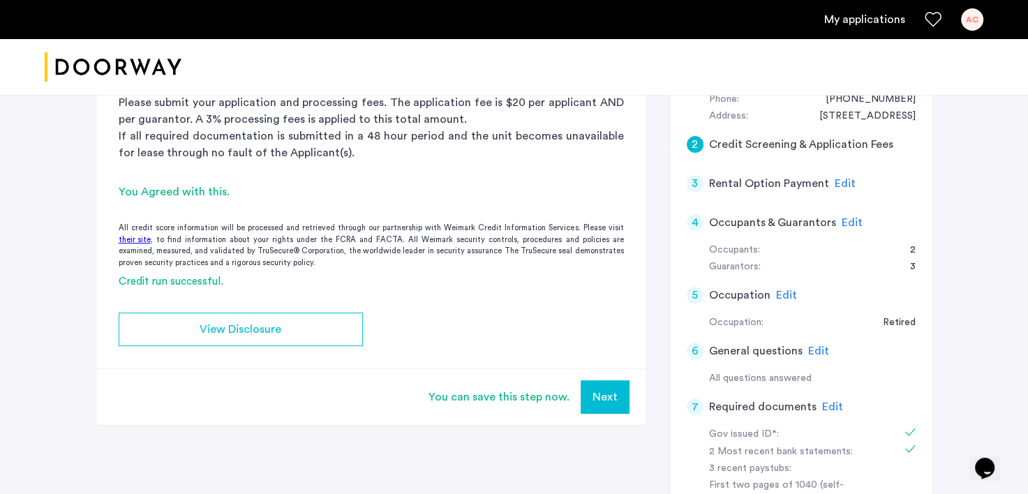
scroll to position [334, 0]
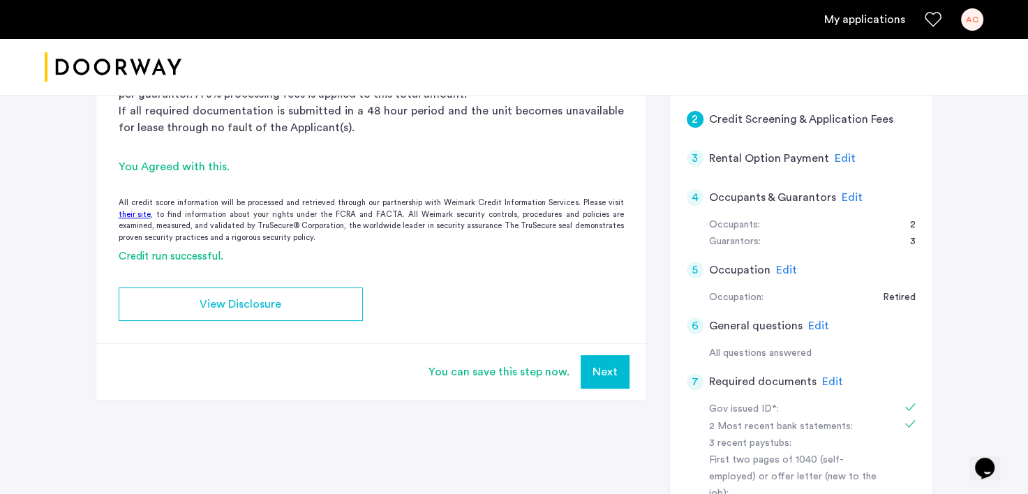
click at [832, 383] on span "Edit" at bounding box center [832, 381] width 21 height 11
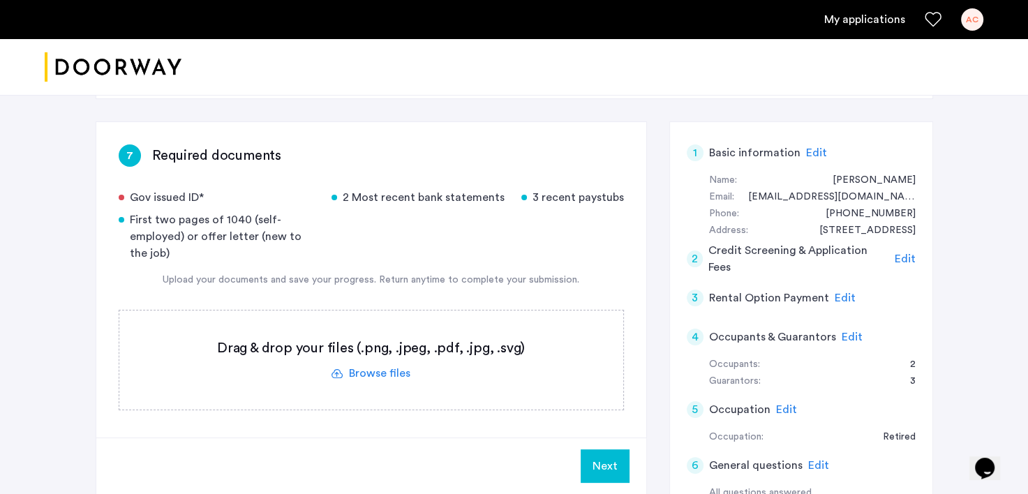
scroll to position [190, 0]
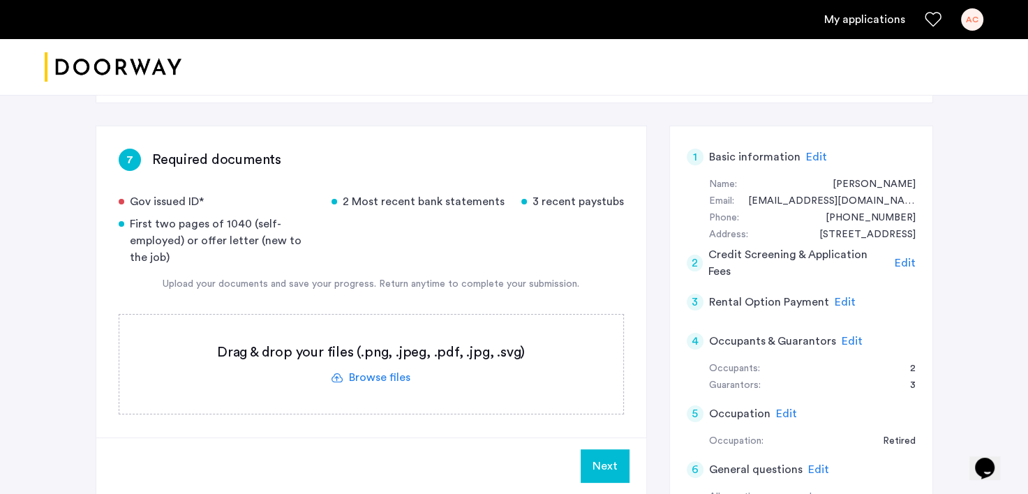
click at [911, 260] on span "Edit" at bounding box center [905, 263] width 21 height 11
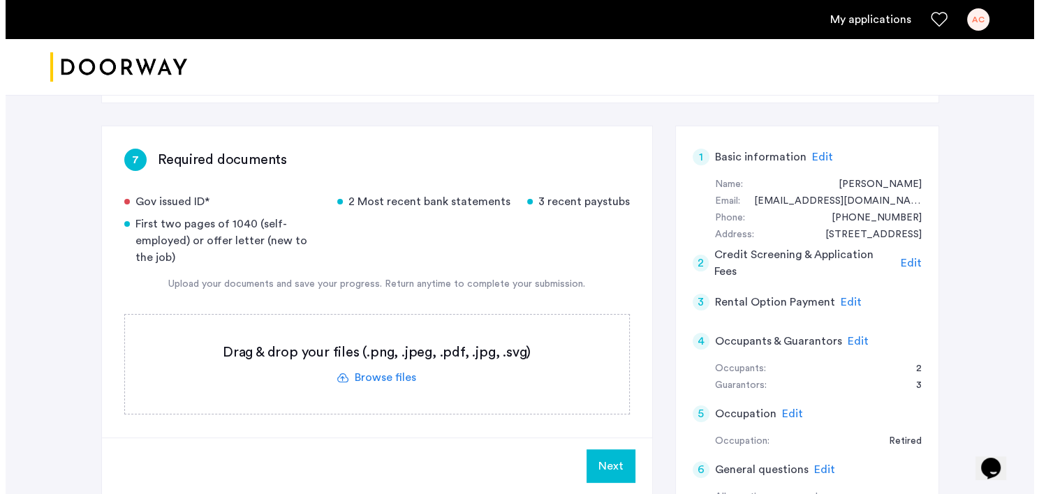
scroll to position [0, 0]
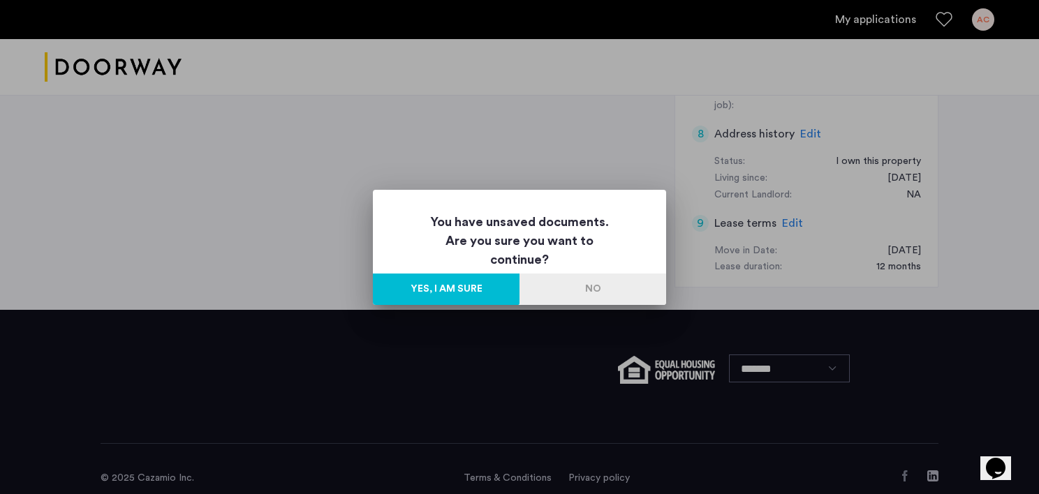
click at [475, 290] on button "Yes, I am sure" at bounding box center [446, 289] width 147 height 31
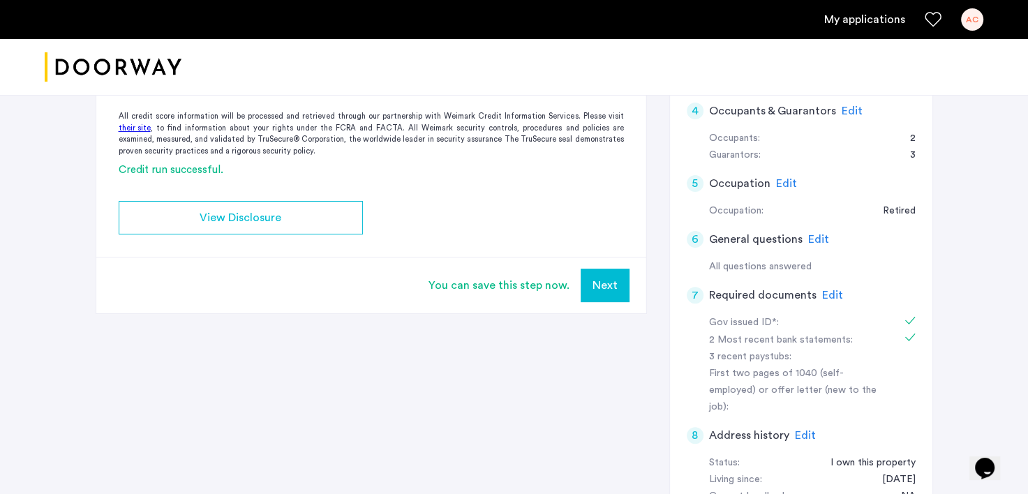
scroll to position [419, 0]
click at [618, 283] on button "Next" at bounding box center [605, 287] width 49 height 34
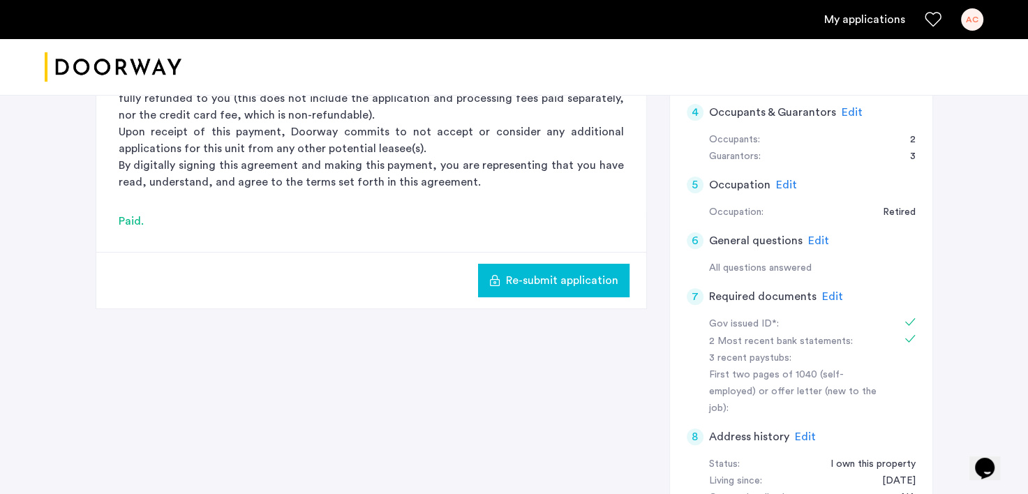
scroll to position [0, 0]
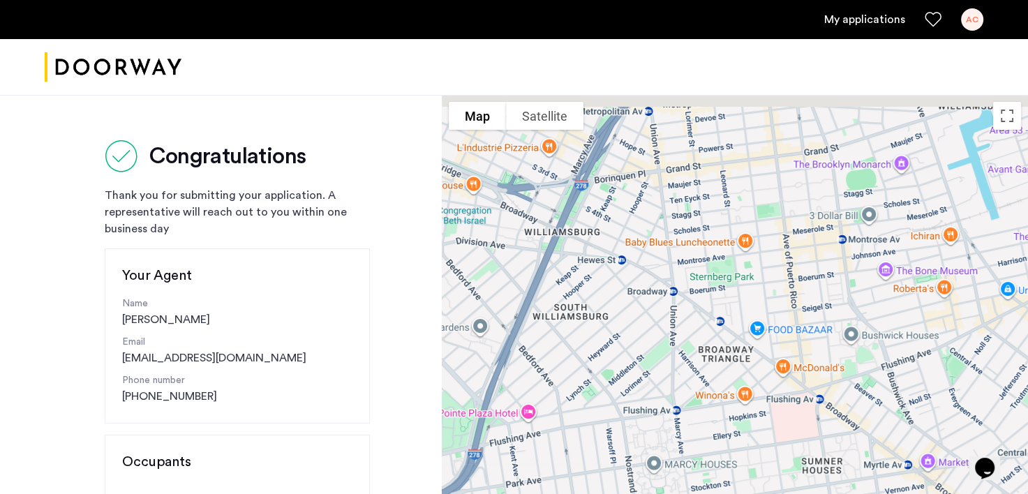
click at [968, 24] on div "AC" at bounding box center [972, 19] width 22 height 22
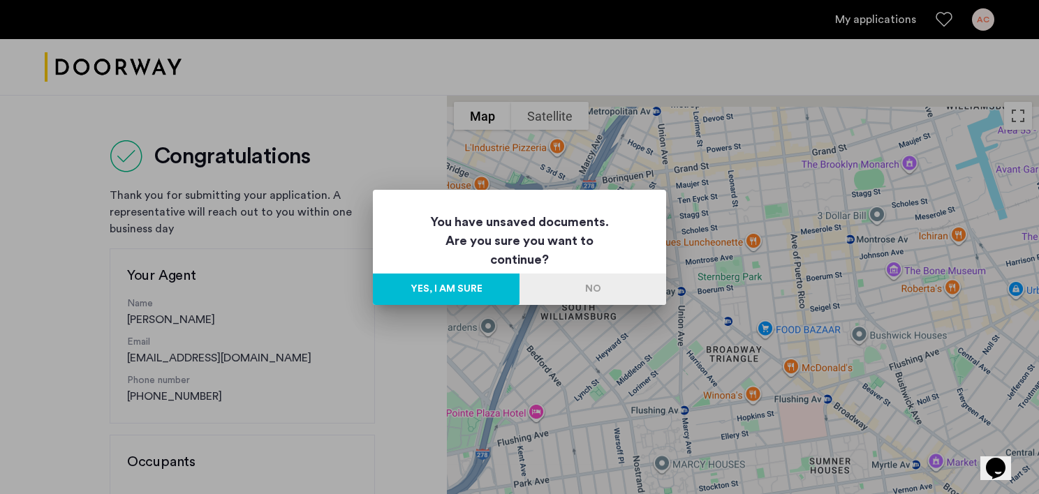
click at [483, 288] on button "Yes, I am sure" at bounding box center [446, 289] width 147 height 31
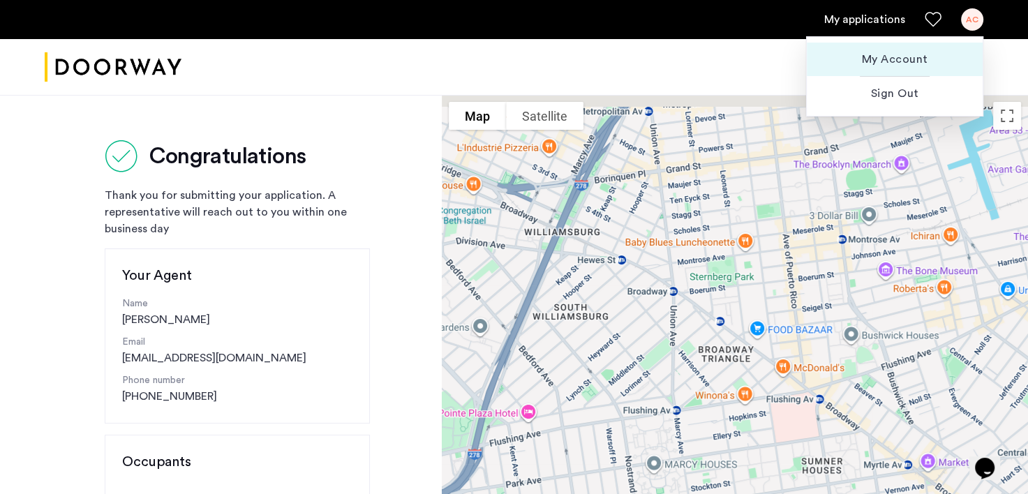
click at [891, 60] on span "My Account" at bounding box center [895, 59] width 154 height 17
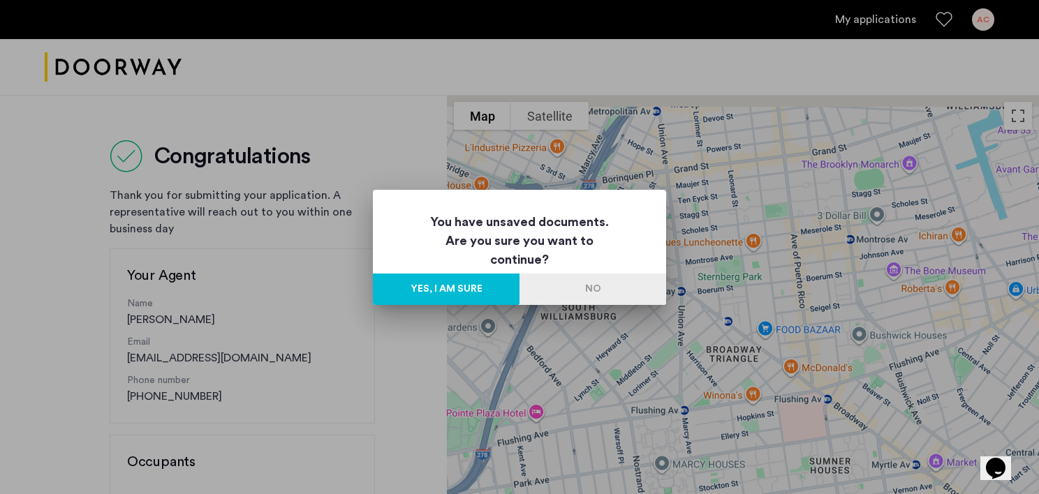
click at [442, 286] on button "Yes, I am sure" at bounding box center [446, 289] width 147 height 31
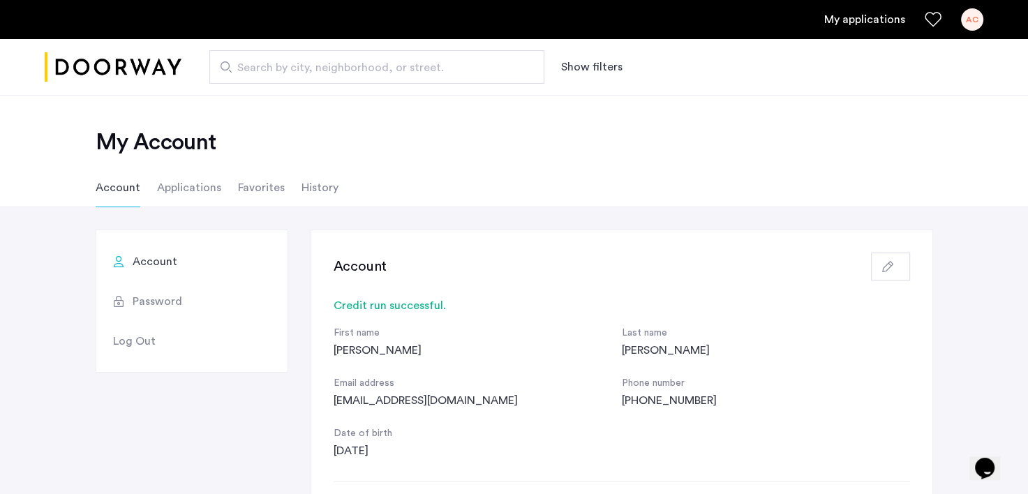
click at [190, 185] on li "Applications" at bounding box center [189, 187] width 64 height 39
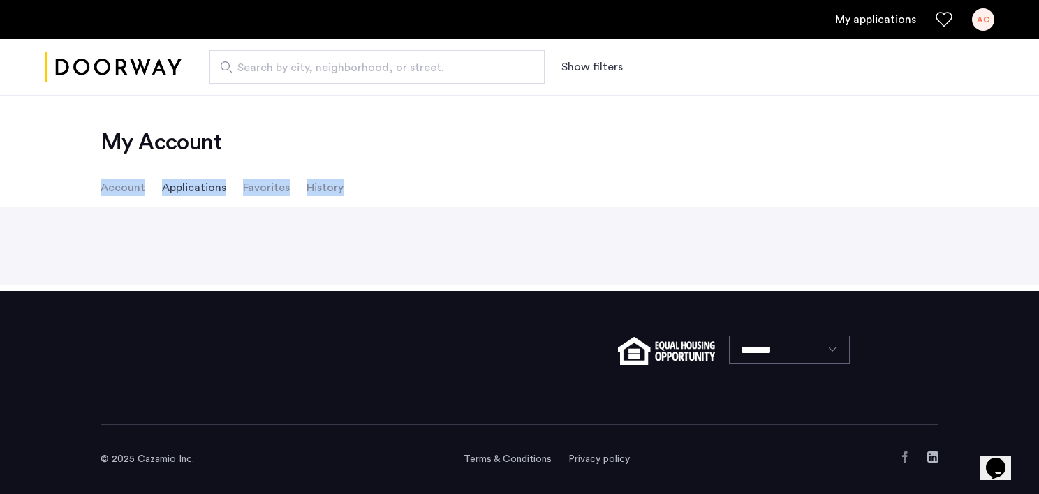
click at [190, 185] on li "Applications" at bounding box center [194, 187] width 64 height 39
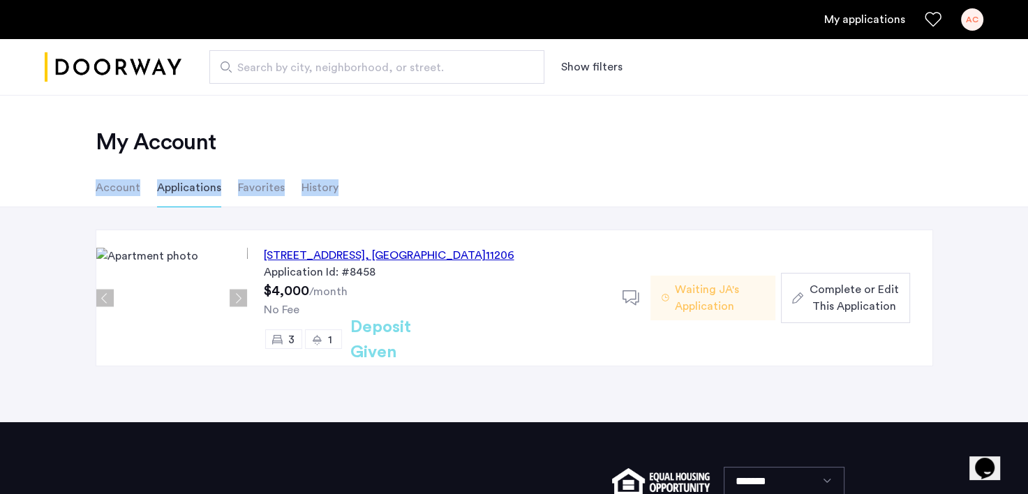
click at [852, 307] on span "Complete or Edit This Application" at bounding box center [853, 298] width 89 height 34
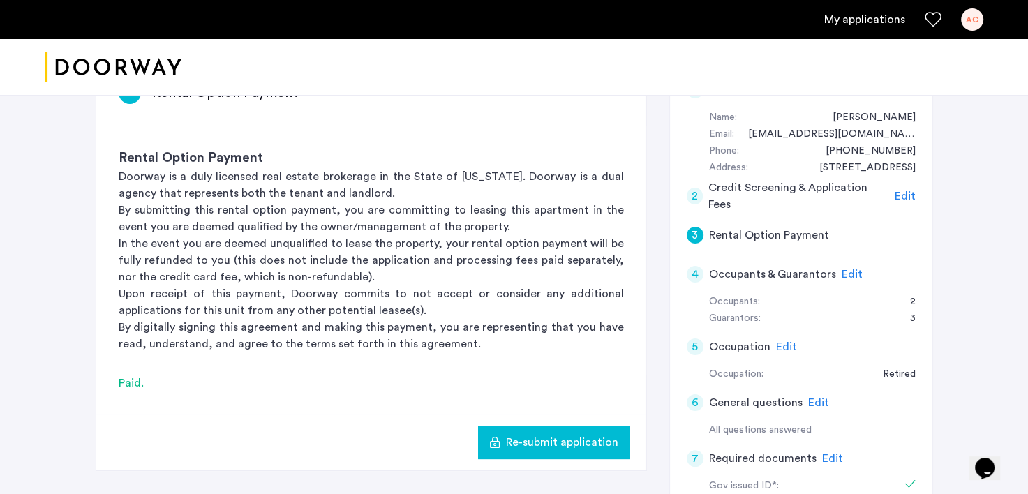
scroll to position [331, 0]
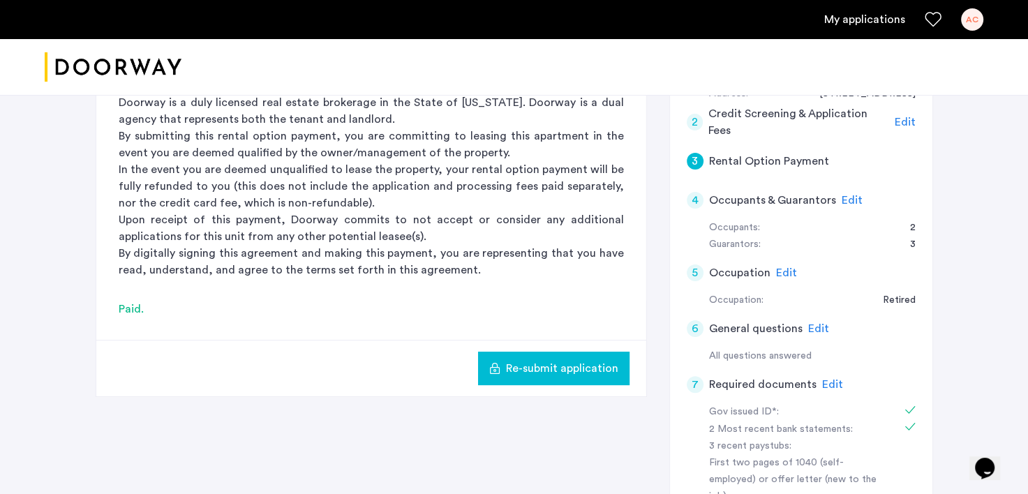
click at [822, 376] on div "Edit" at bounding box center [832, 384] width 21 height 17
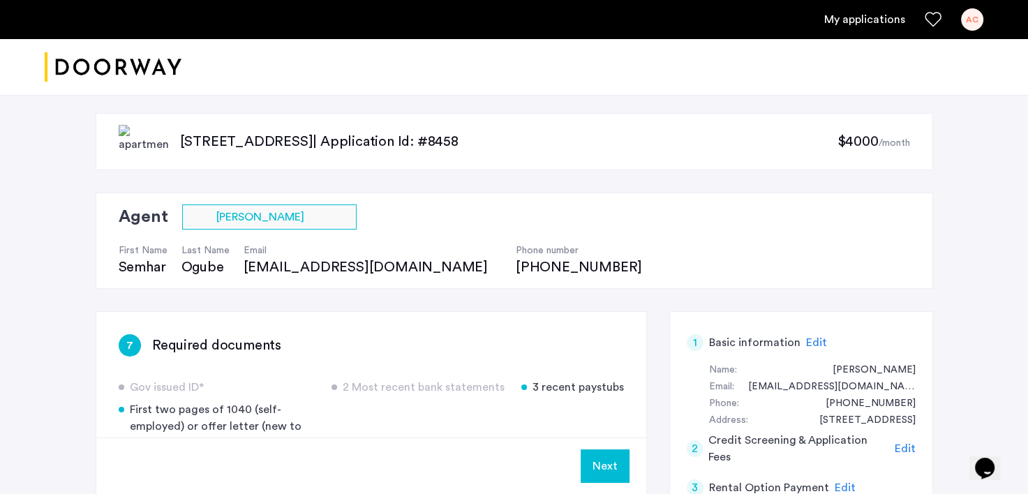
scroll to position [0, 0]
